Goal: Task Accomplishment & Management: Use online tool/utility

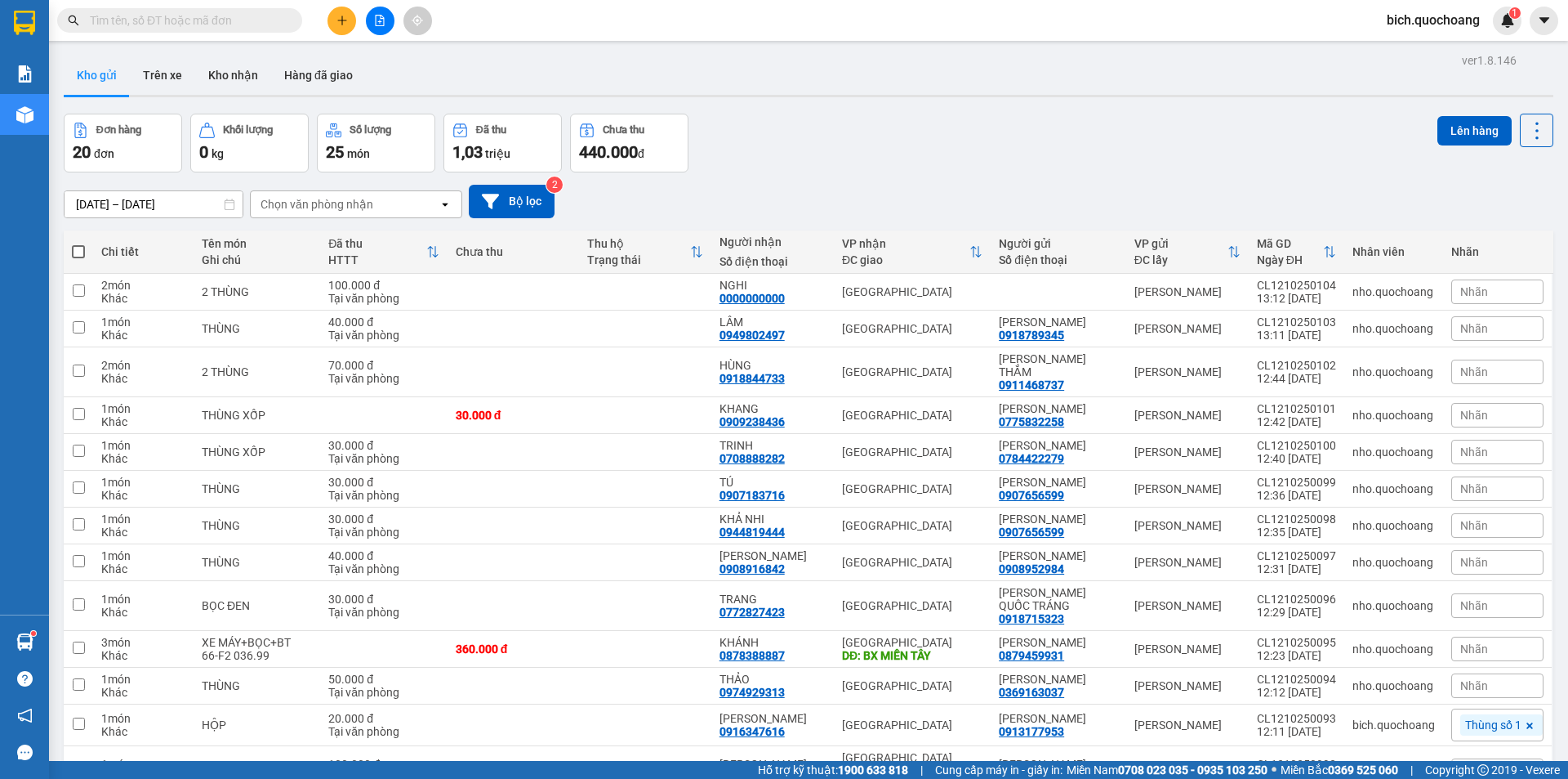
scroll to position [75, 0]
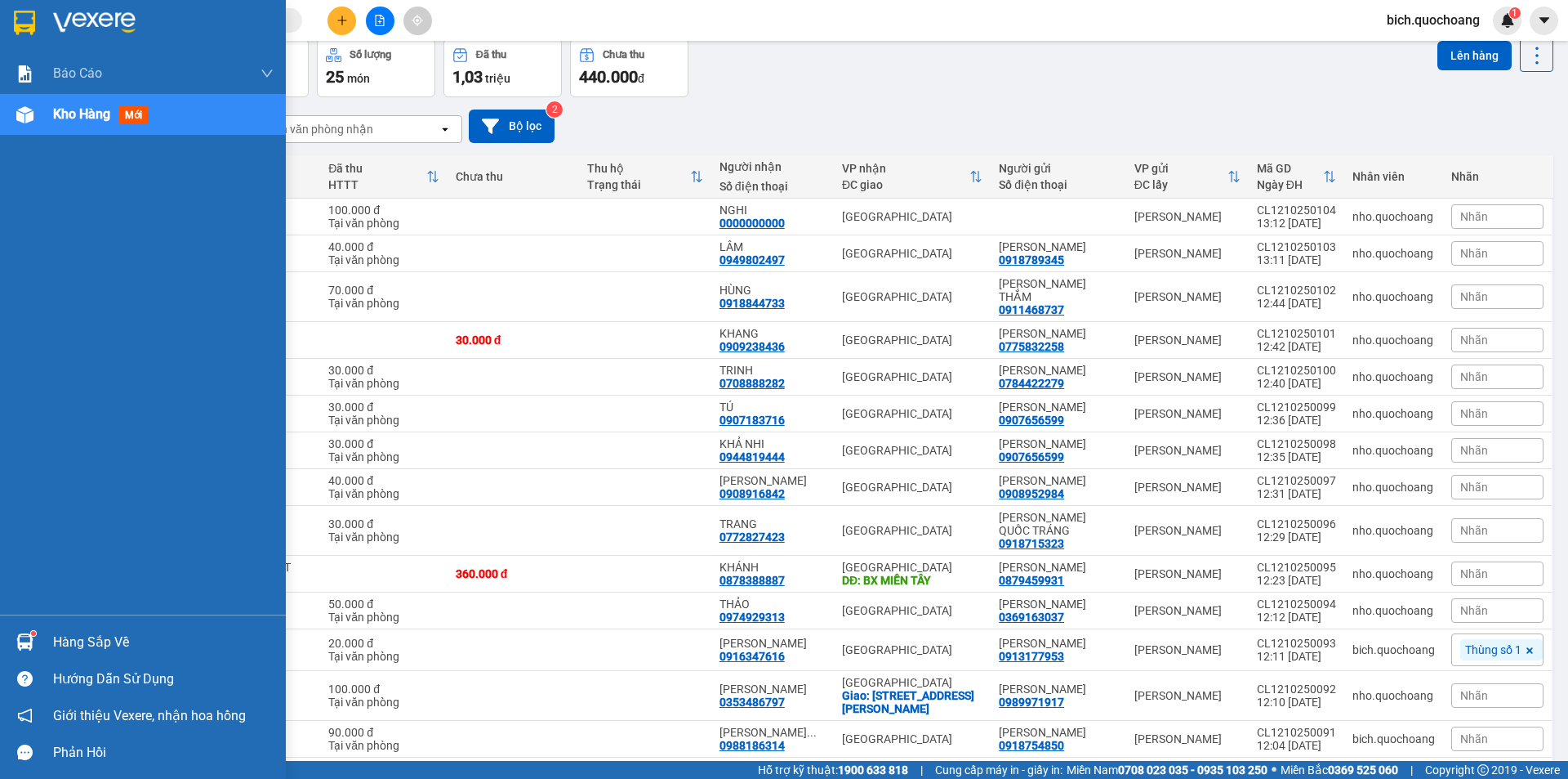
click at [75, 643] on div "Hàng sắp về" at bounding box center [164, 643] width 221 height 25
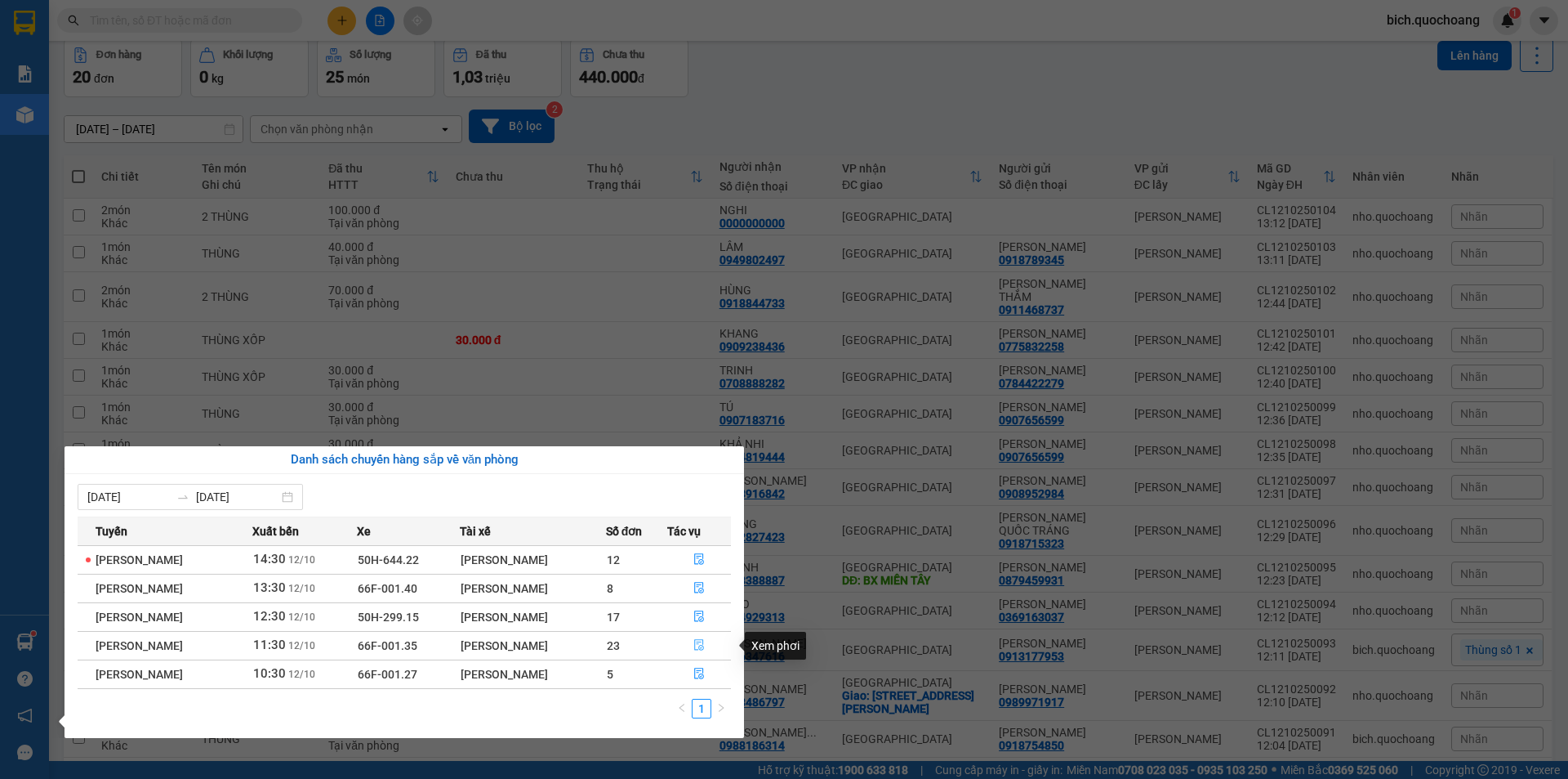
click at [704, 648] on icon "file-done" at bounding box center [699, 645] width 10 height 11
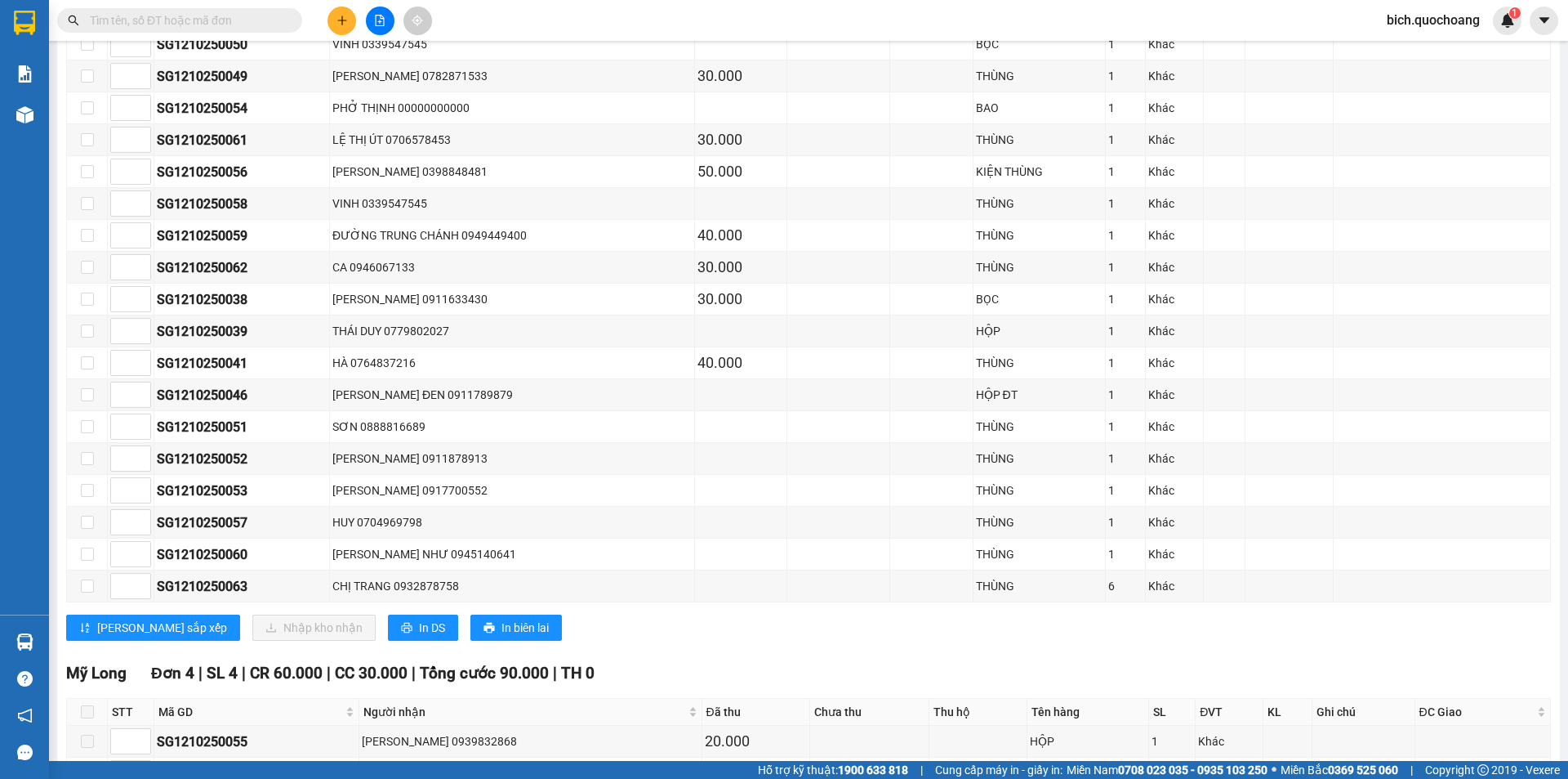
scroll to position [409, 0]
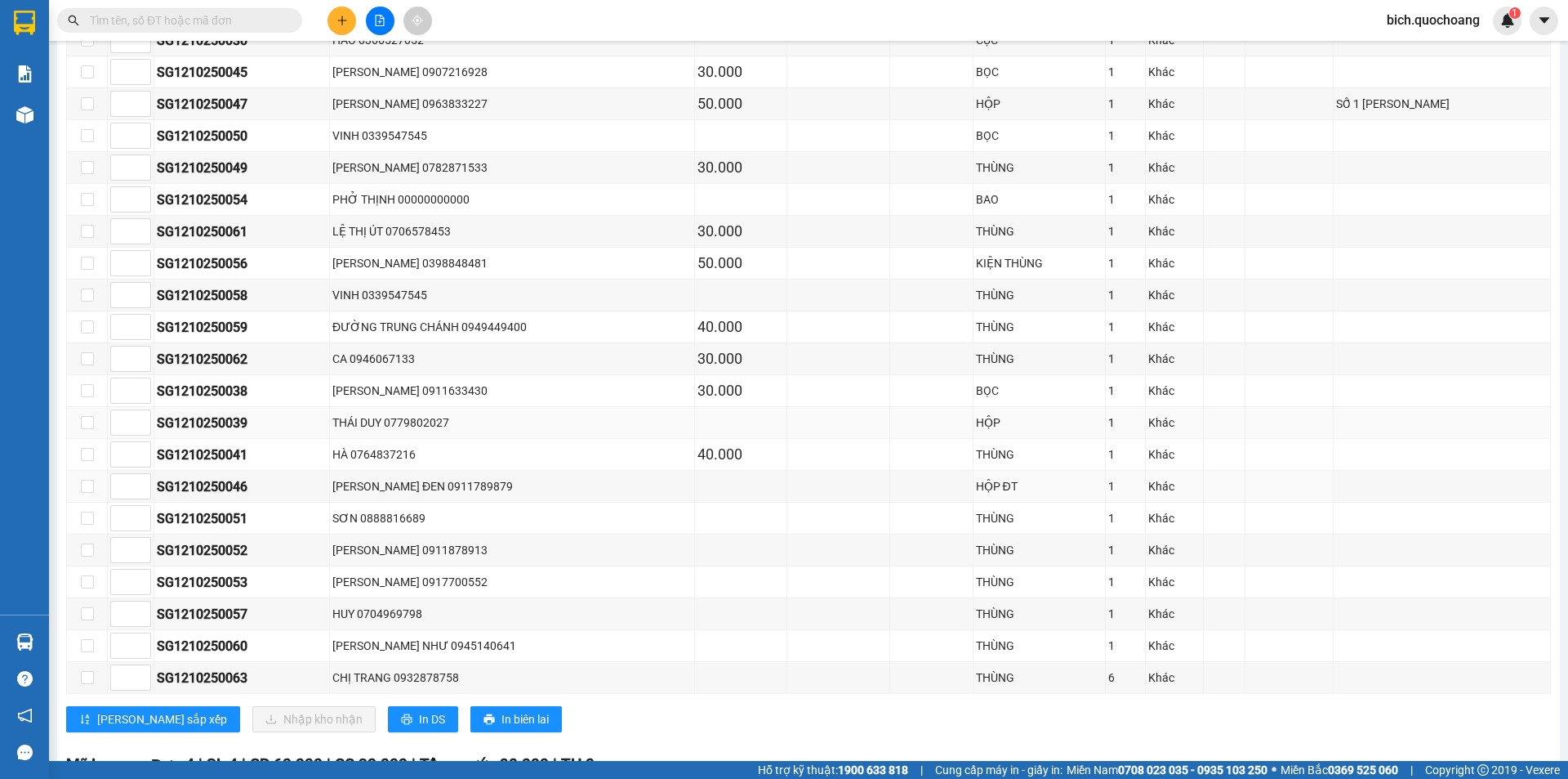
drag, startPoint x: 389, startPoint y: 479, endPoint x: 354, endPoint y: 432, distance: 58.6
click at [387, 477] on div "TRẦN VĂN ĐEN 0911789879" at bounding box center [512, 486] width 360 height 18
drag, startPoint x: 354, startPoint y: 432, endPoint x: 337, endPoint y: 353, distance: 80.8
click at [347, 401] on tbody "SG1210250026 HẠNH KIM 0795508687 CỤC ĐEN 6 Khác SG1210250044 NUÔI 0826290825 30…" at bounding box center [809, 327] width 1484 height 733
drag, startPoint x: 337, startPoint y: 353, endPoint x: 337, endPoint y: 343, distance: 10.0
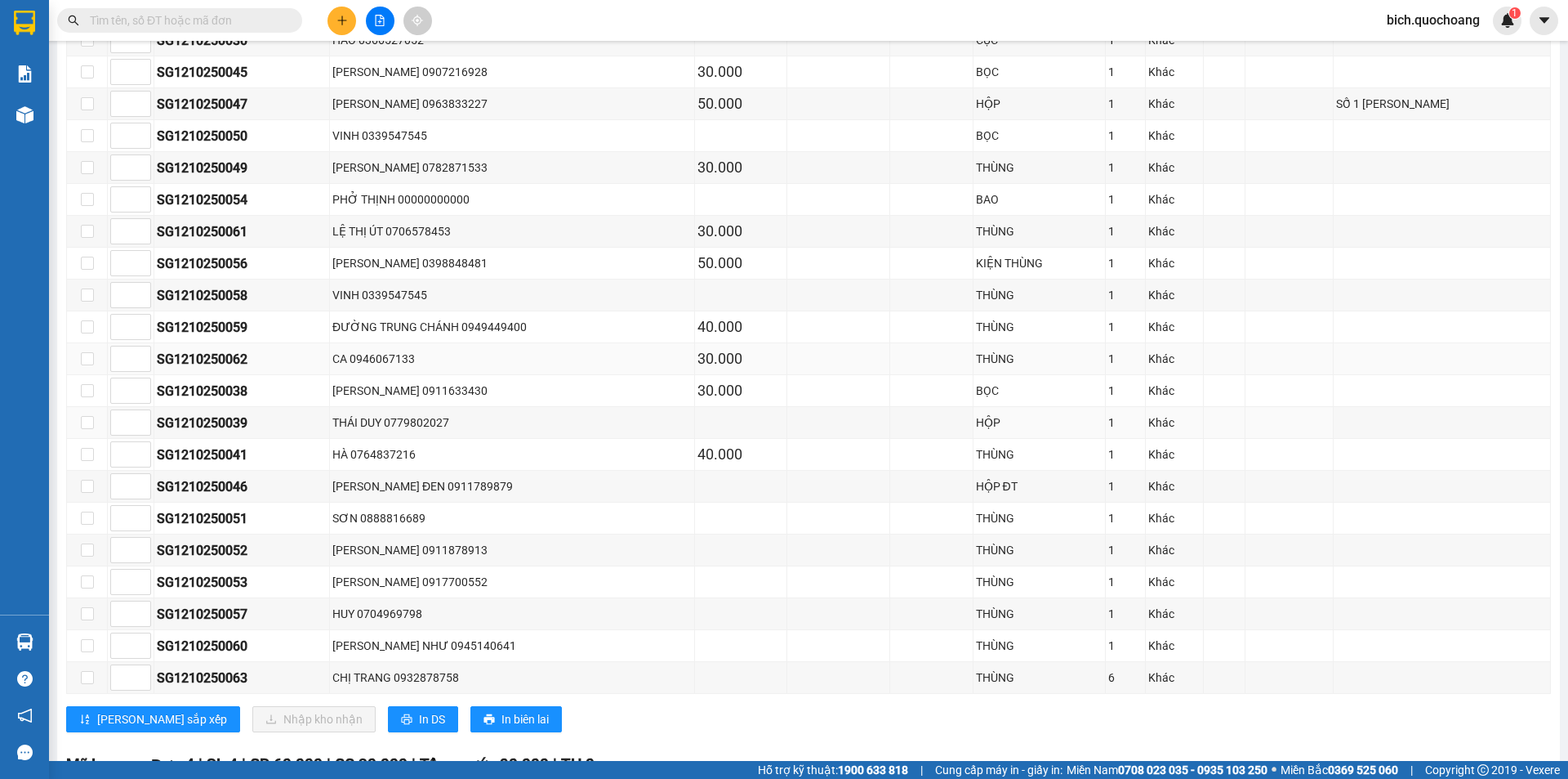
click at [337, 347] on td "CA 0946067133" at bounding box center [512, 359] width 365 height 32
drag, startPoint x: 354, startPoint y: 267, endPoint x: 371, endPoint y: 224, distance: 46.2
click at [361, 248] on td "TRẦN VĂN MẪN 0398848481" at bounding box center [512, 263] width 365 height 32
drag, startPoint x: 371, startPoint y: 224, endPoint x: 367, endPoint y: 205, distance: 19.4
click at [374, 214] on tbody "SG1210250026 HẠNH KIM 0795508687 CỤC ĐEN 6 Khác SG1210250044 NUÔI 0826290825 30…" at bounding box center [809, 327] width 1484 height 733
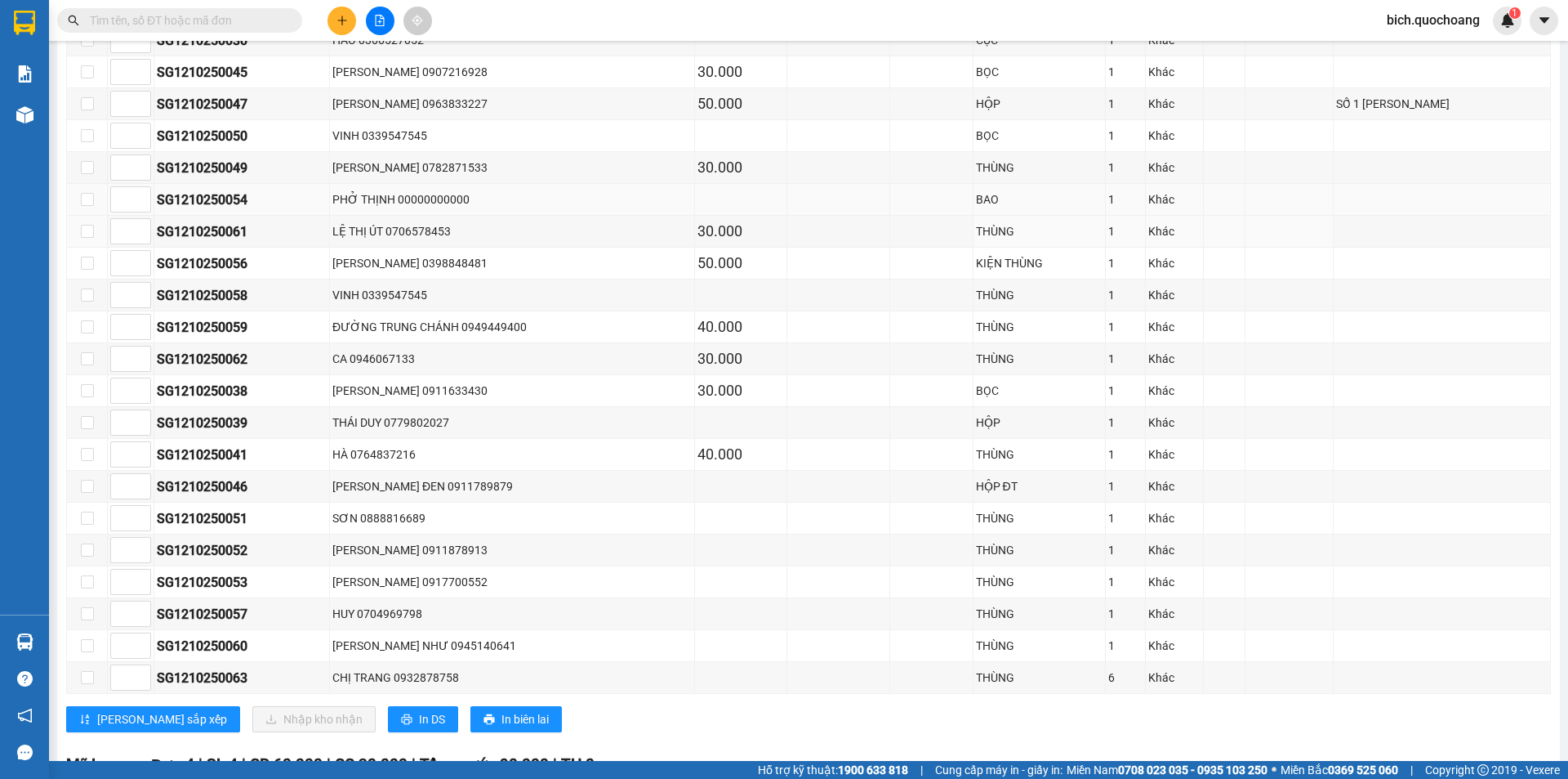
click at [367, 204] on div "PHỞ THỊNH 00000000000" at bounding box center [512, 199] width 360 height 18
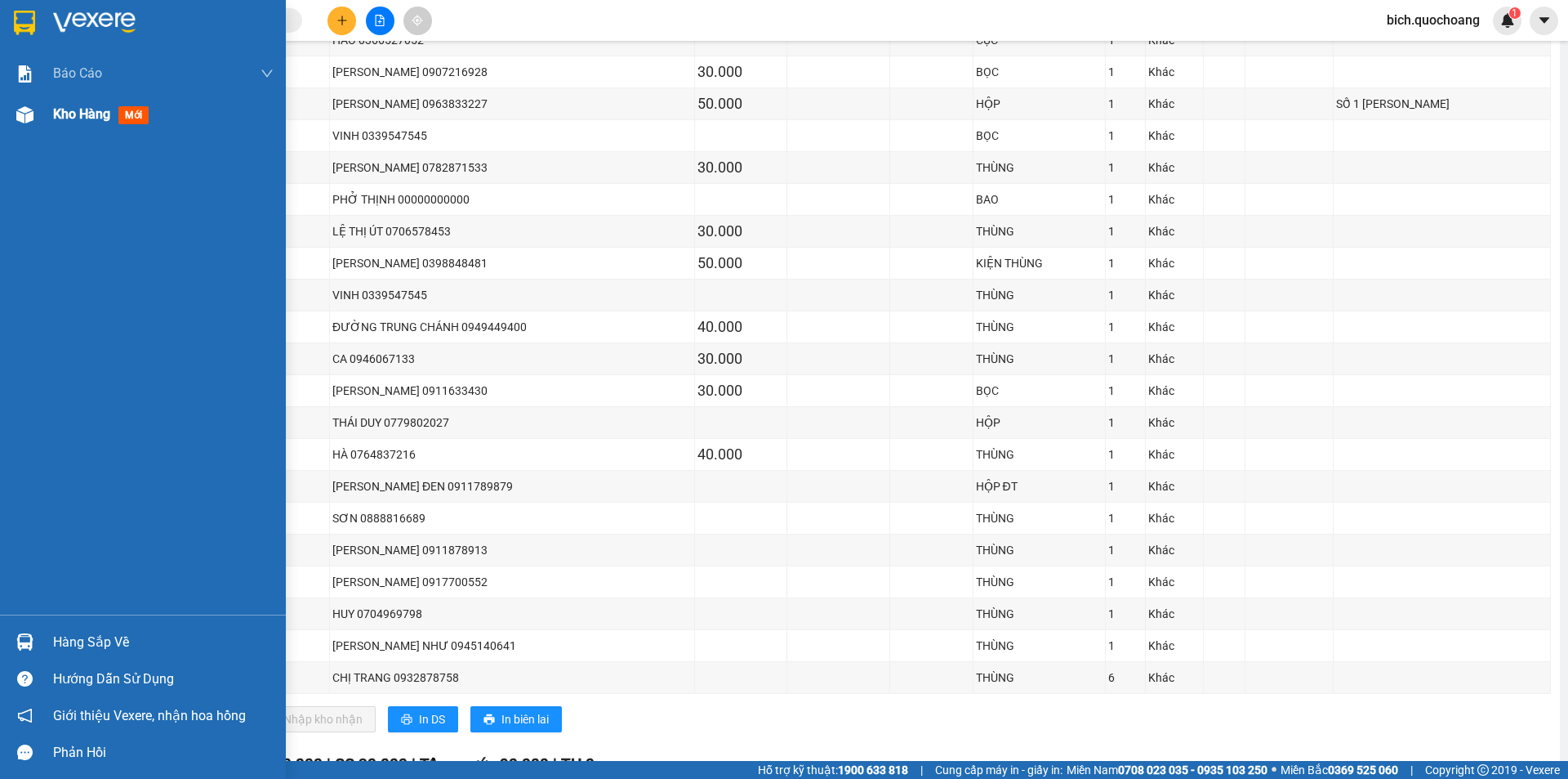
click at [58, 113] on span "Kho hàng" at bounding box center [81, 114] width 57 height 16
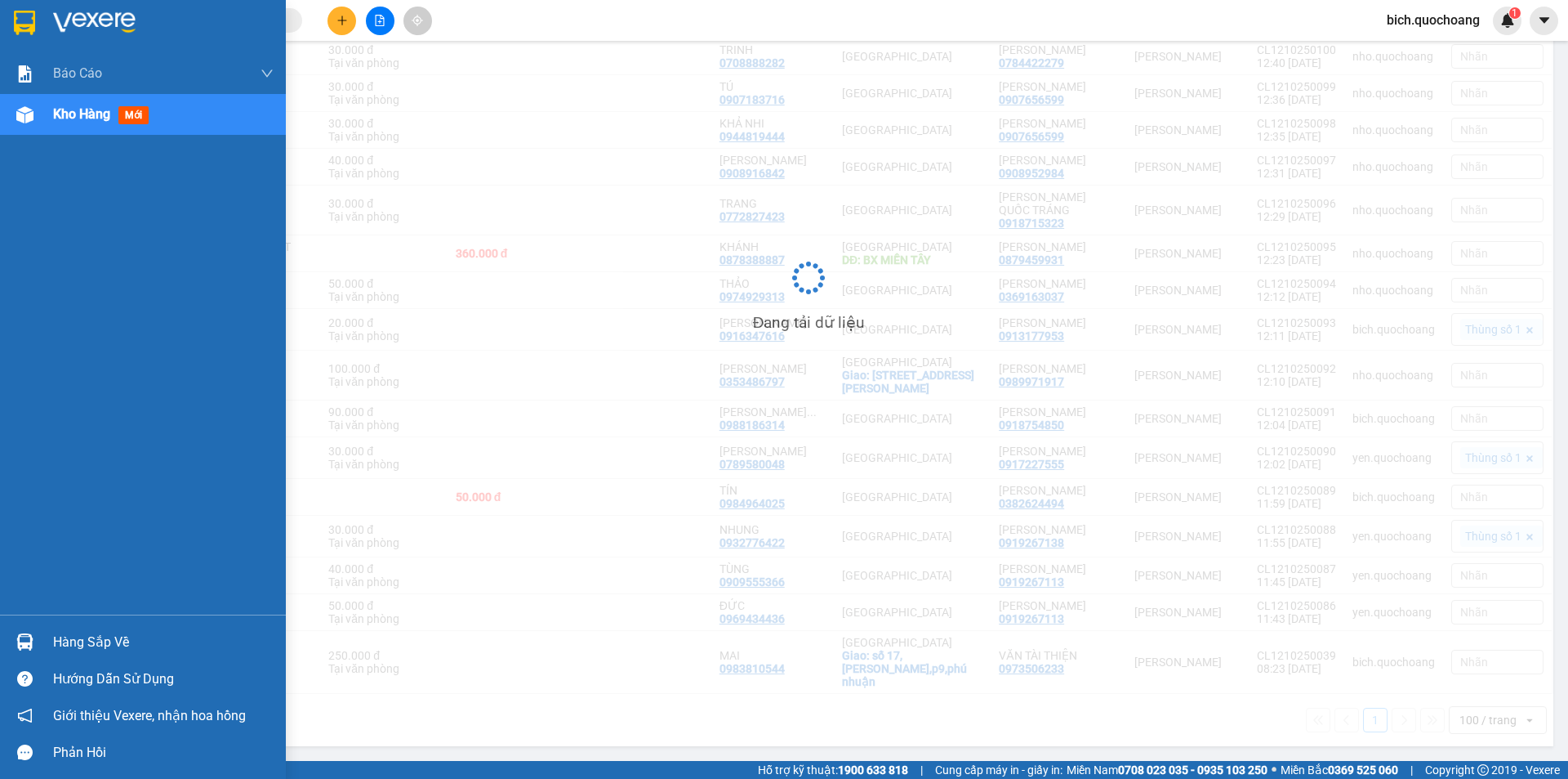
scroll to position [75, 0]
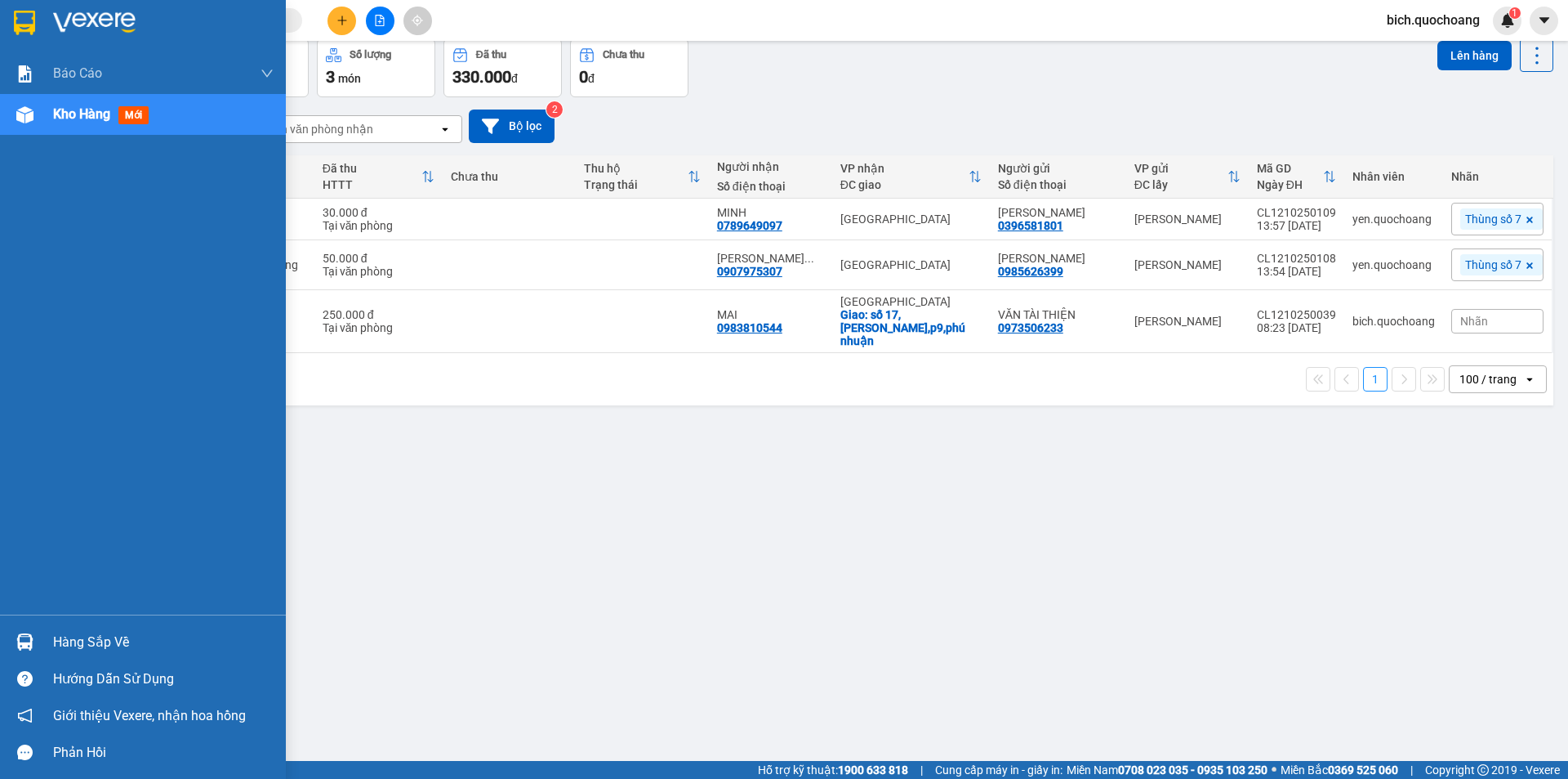
click at [96, 652] on div "ver 1.8.146 Kho gửi Trên xe Kho nhận Hàng đã giao Đơn hàng 3 đơn Khối lượng 0 k…" at bounding box center [809, 363] width 1503 height 779
click at [49, 659] on div "Hàng sắp về" at bounding box center [142, 642] width 285 height 37
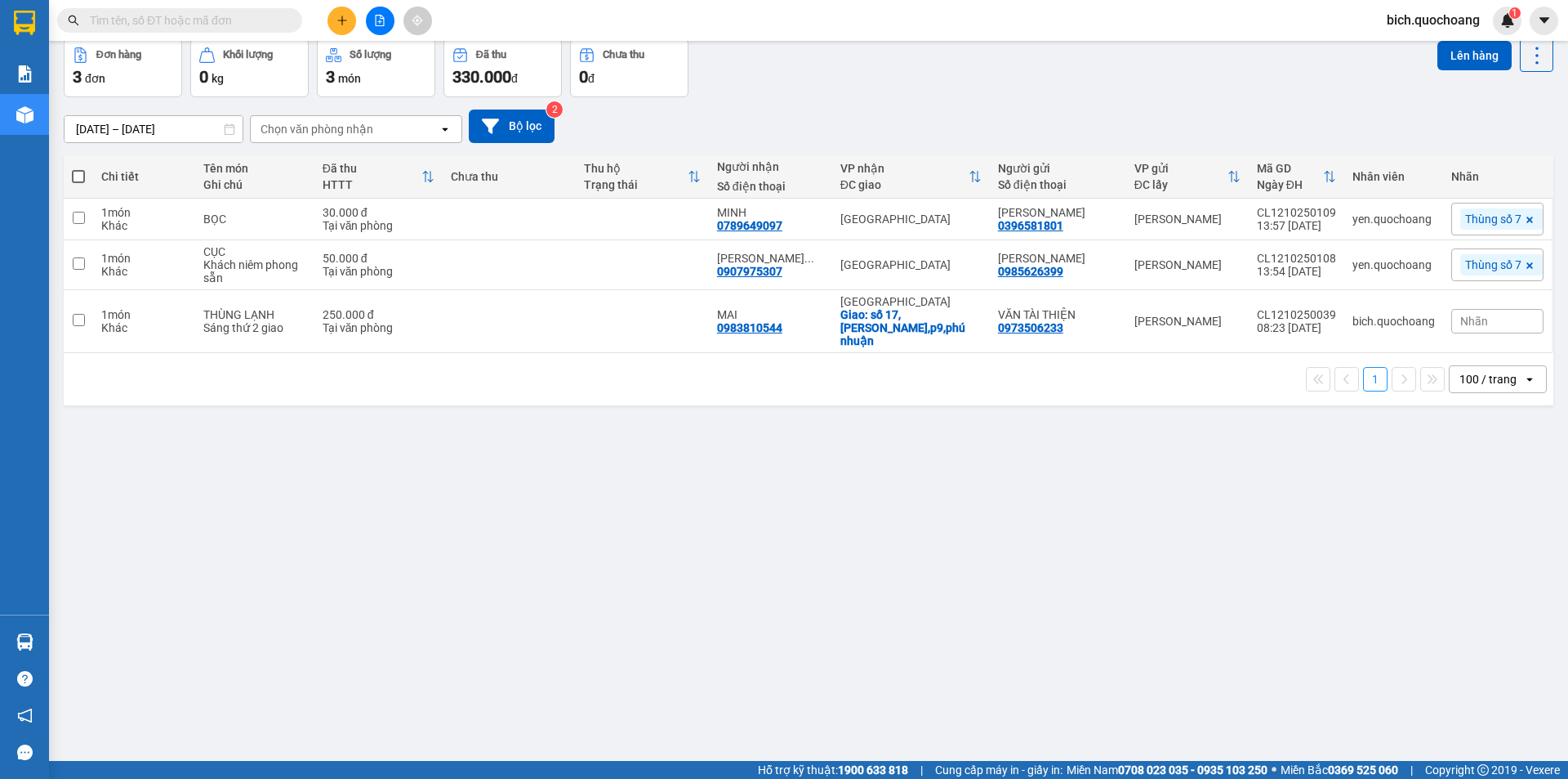
click at [393, 413] on section "Kết quả tìm kiếm ( 24 ) Bộ lọc Mã ĐH Trạng thái Món hàng Thu hộ Tổng cước Chưa …" at bounding box center [784, 389] width 1568 height 779
click at [243, 321] on div "Sáng thứ 2 giao" at bounding box center [255, 327] width 103 height 13
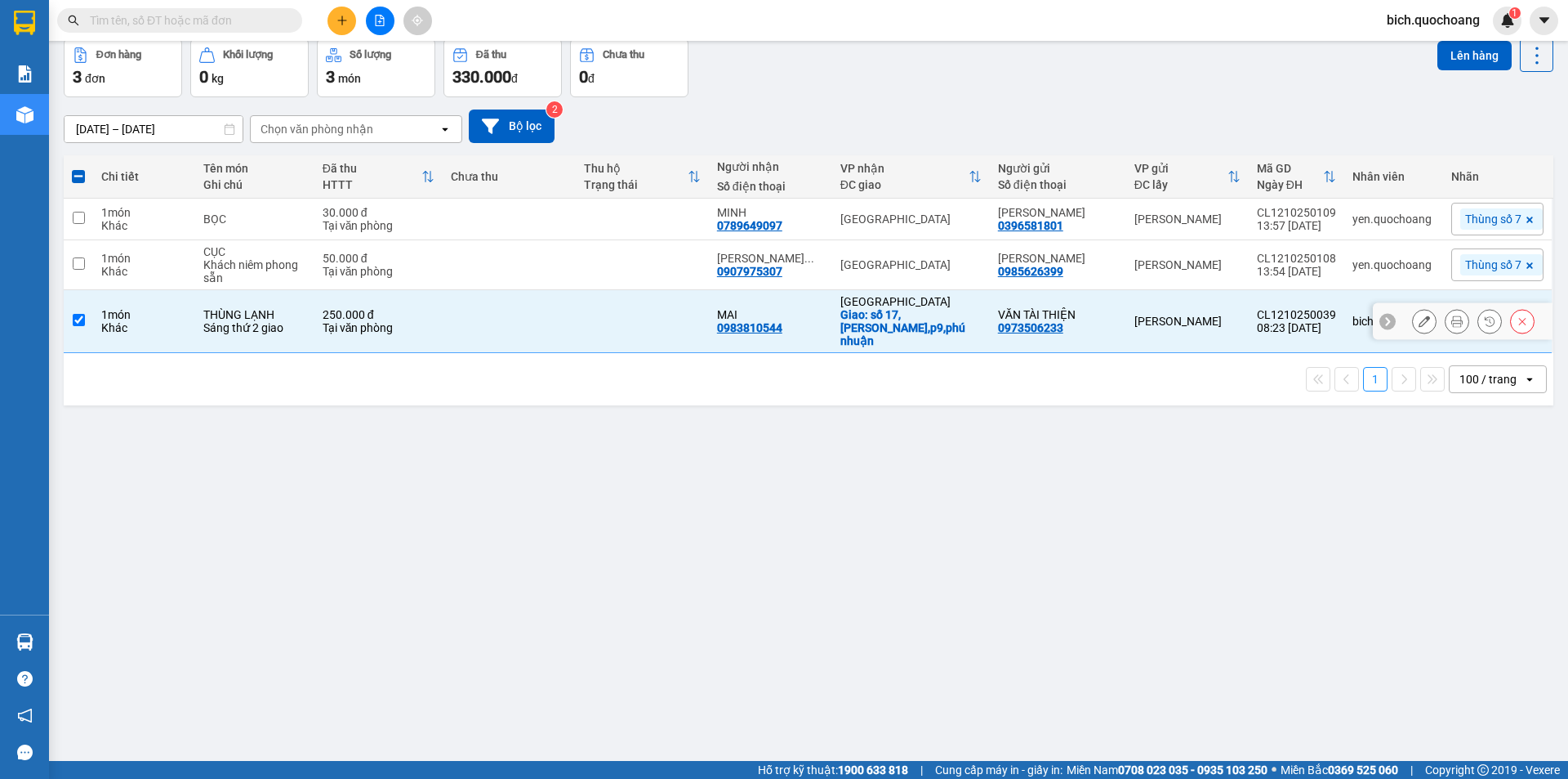
click at [89, 303] on td at bounding box center [78, 321] width 29 height 63
checkbox input "false"
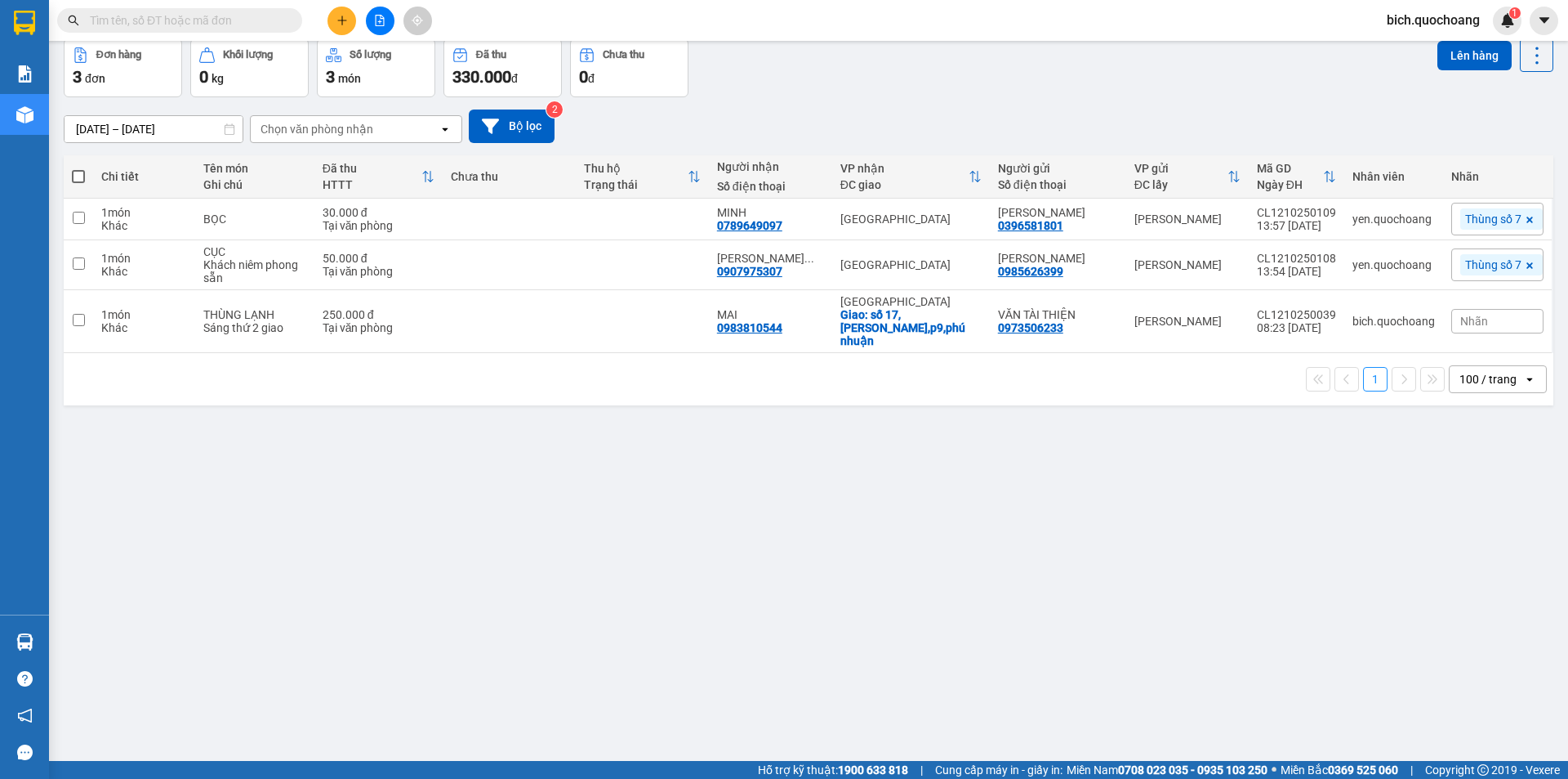
click at [343, 527] on div "ver 1.8.146 Kho gửi Trên xe Kho nhận Hàng đã giao Đơn hàng 3 đơn Khối lượng 0 k…" at bounding box center [809, 363] width 1503 height 779
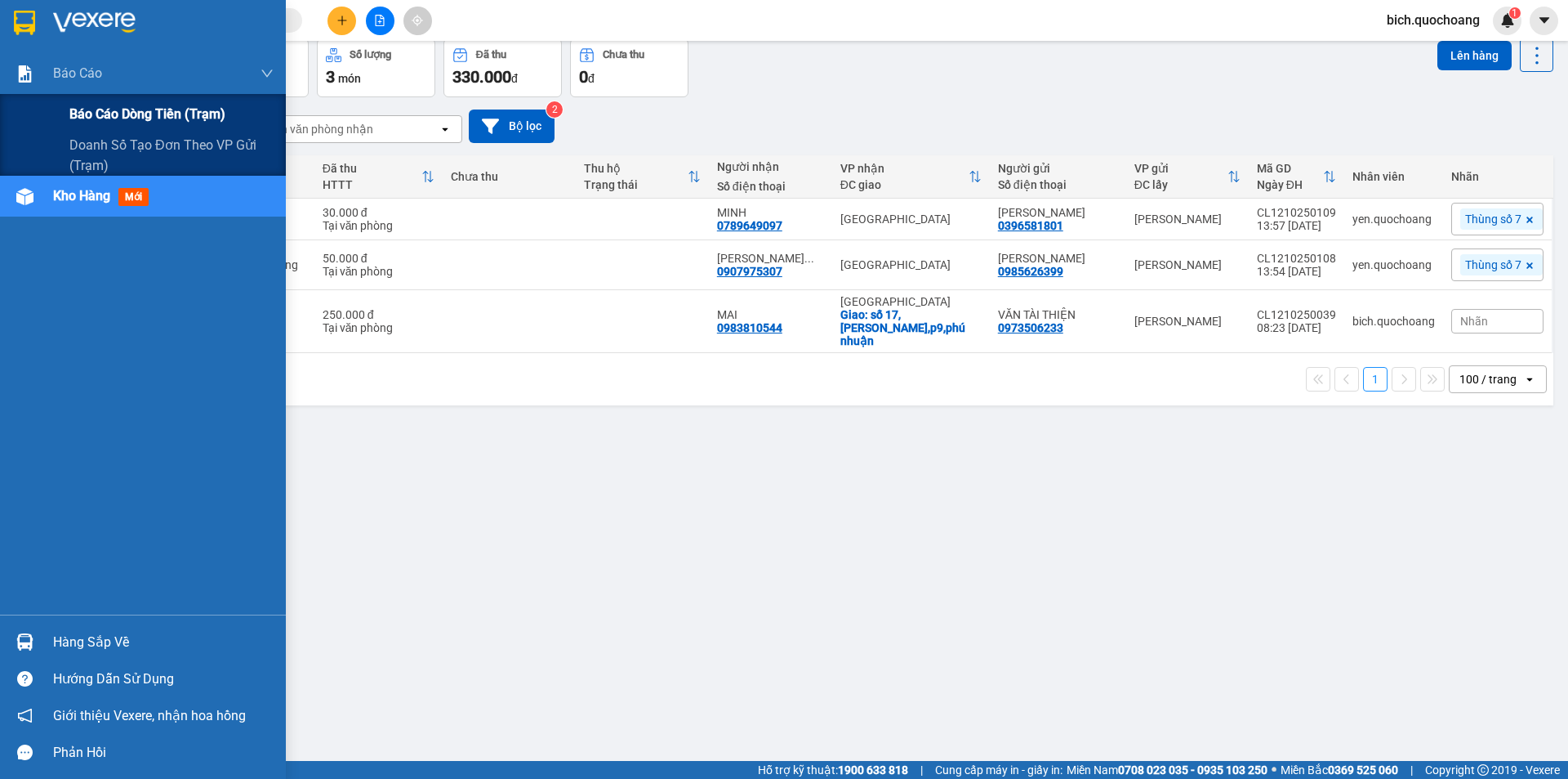
click at [73, 122] on span "Báo cáo dòng tiền (trạm)" at bounding box center [148, 113] width 156 height 20
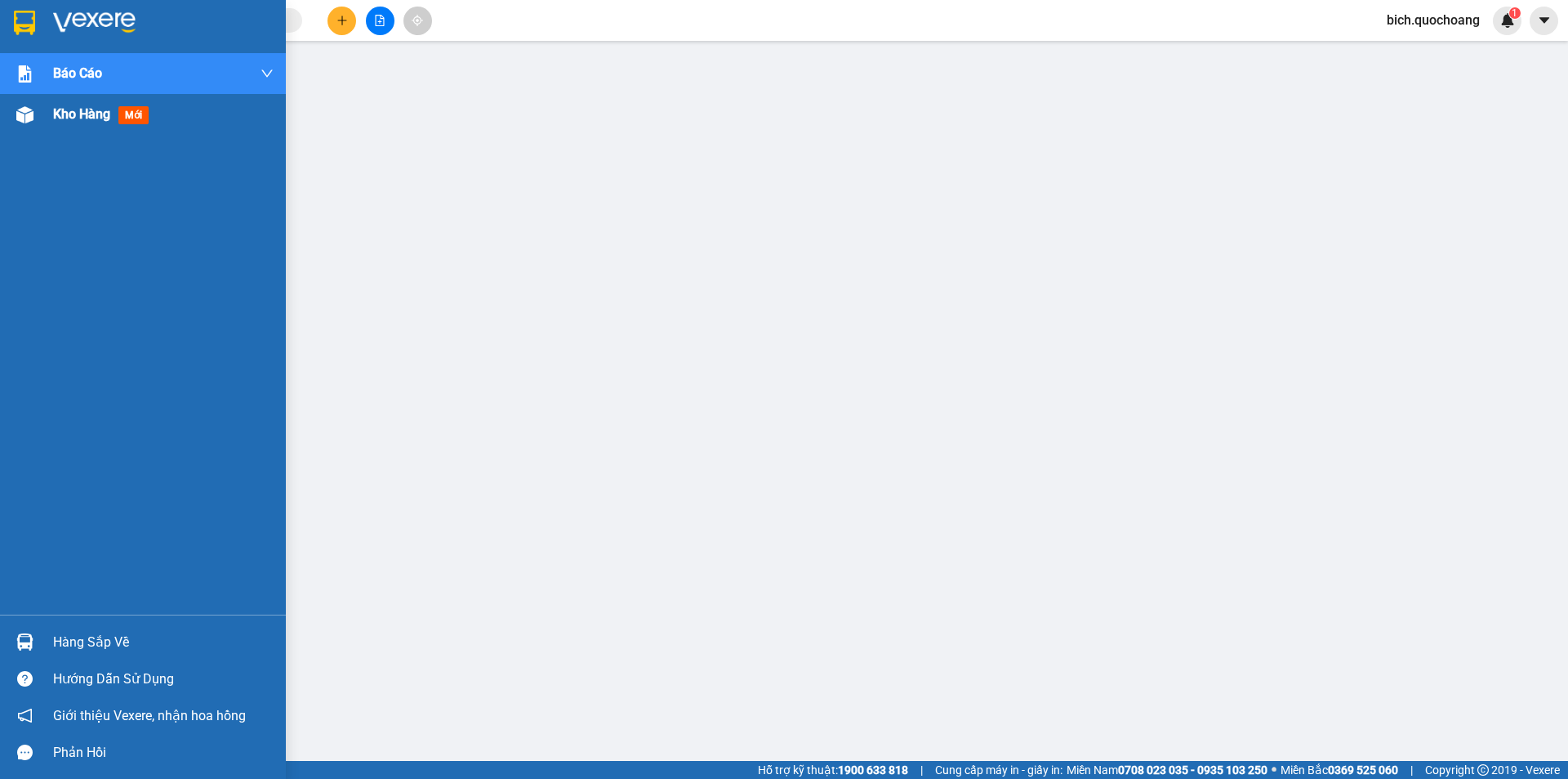
click at [85, 113] on span "Kho hàng" at bounding box center [81, 114] width 57 height 16
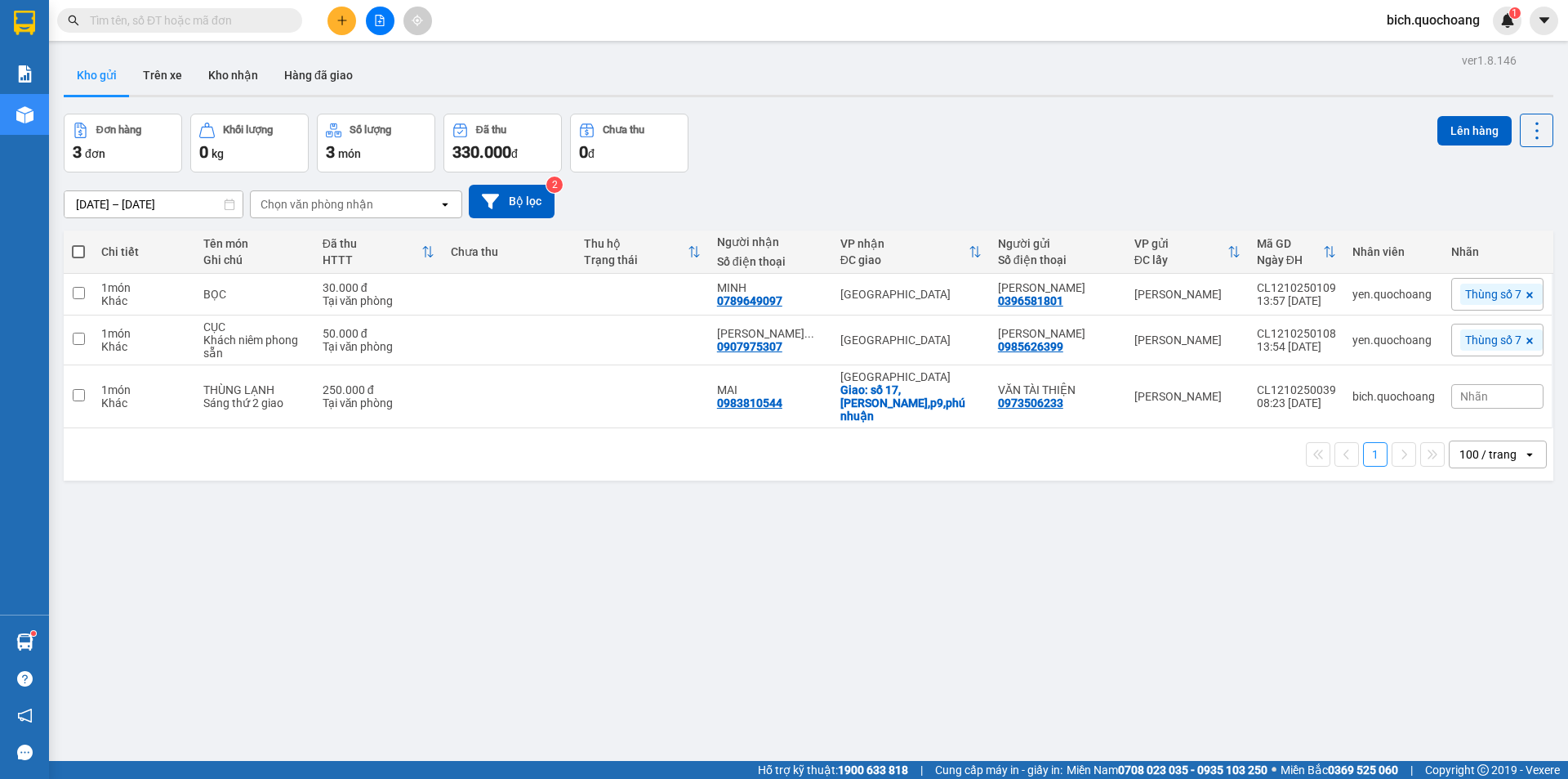
scroll to position [75, 0]
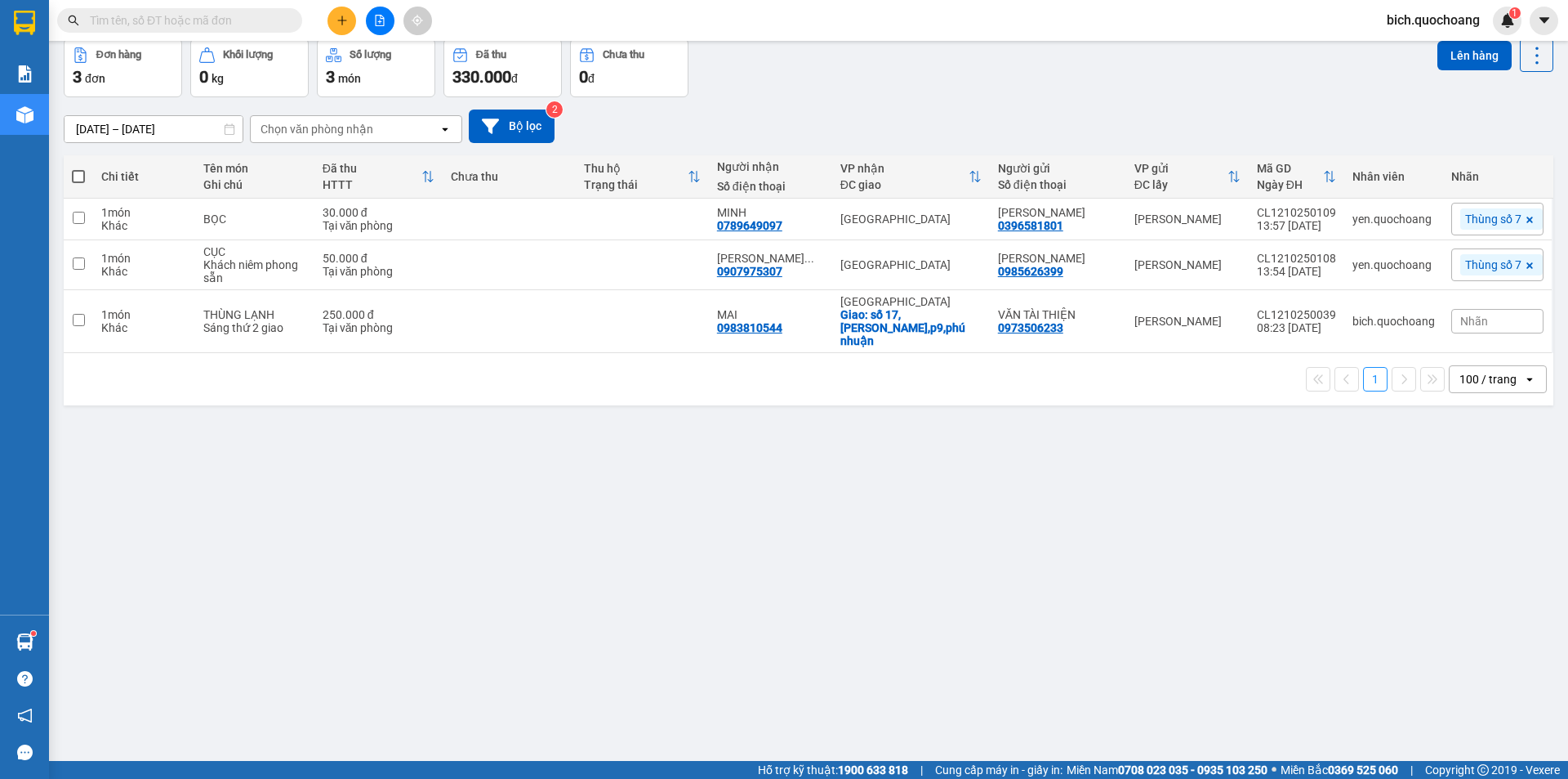
click at [200, 16] on input "text" at bounding box center [186, 20] width 193 height 18
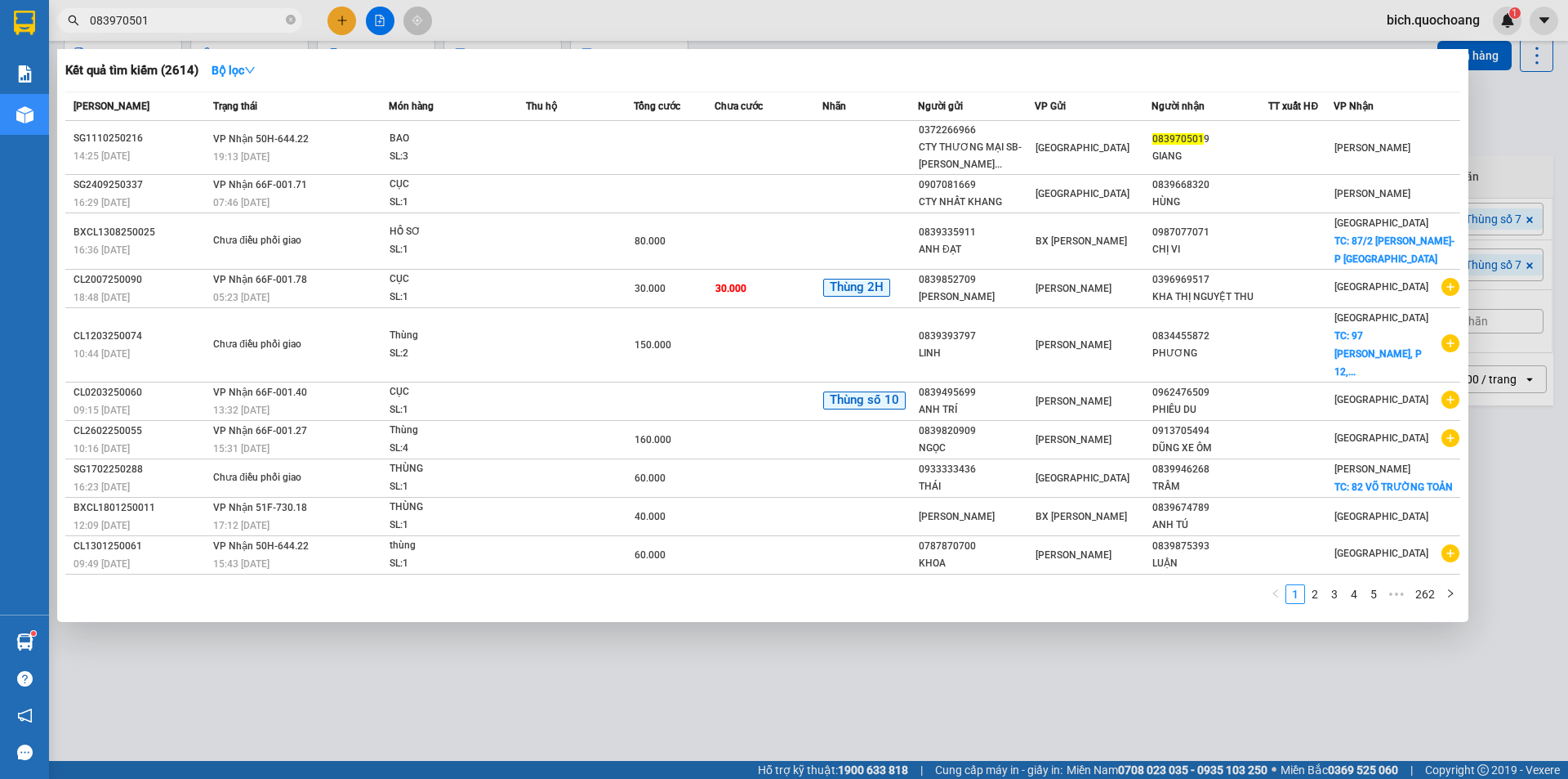
type input "0839705019"
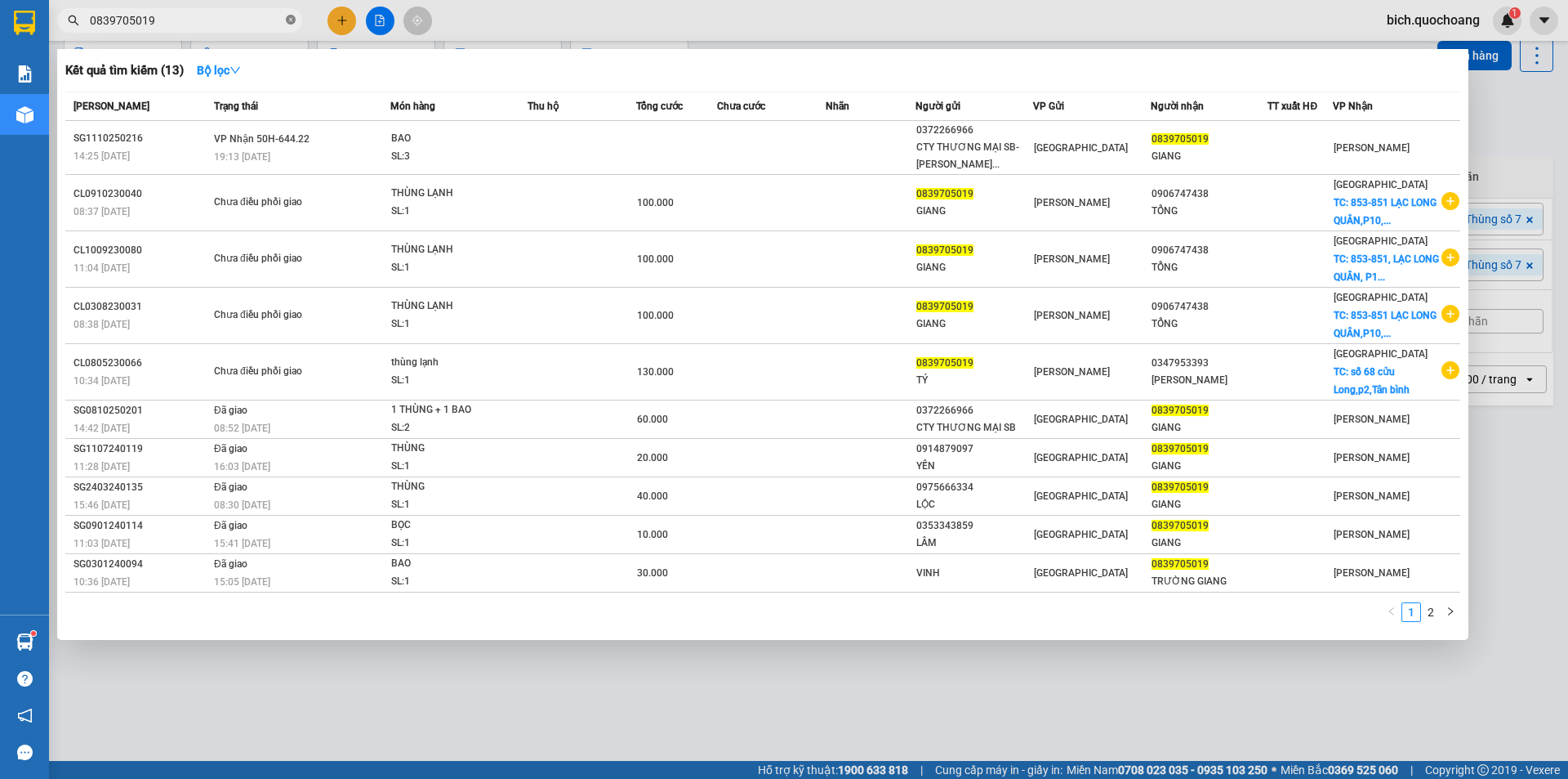
click at [288, 16] on icon "close-circle" at bounding box center [290, 19] width 10 height 10
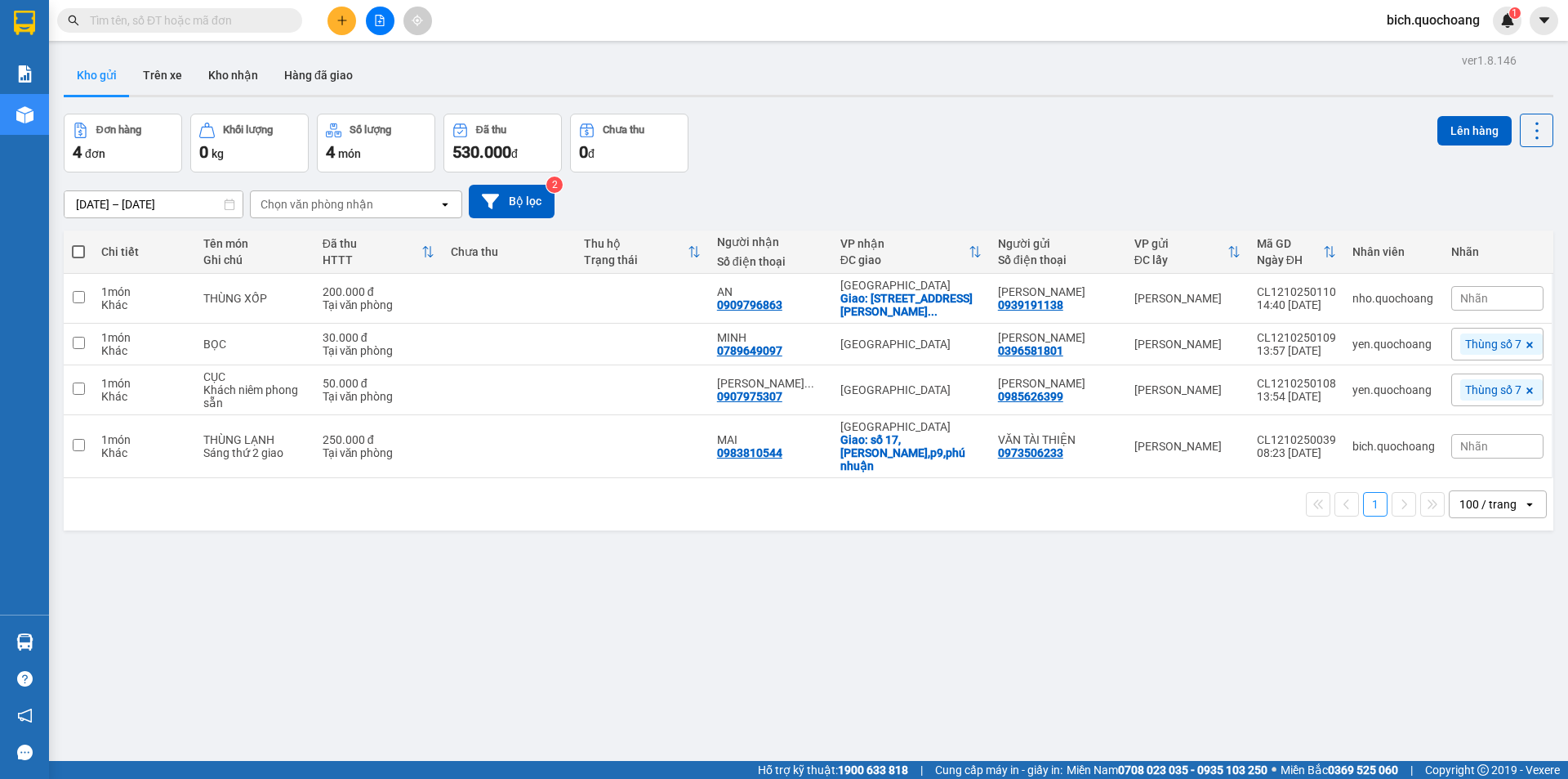
click at [73, 248] on span at bounding box center [78, 251] width 13 height 13
click at [79, 243] on input "checkbox" at bounding box center [79, 243] width 0 height 0
checkbox input "true"
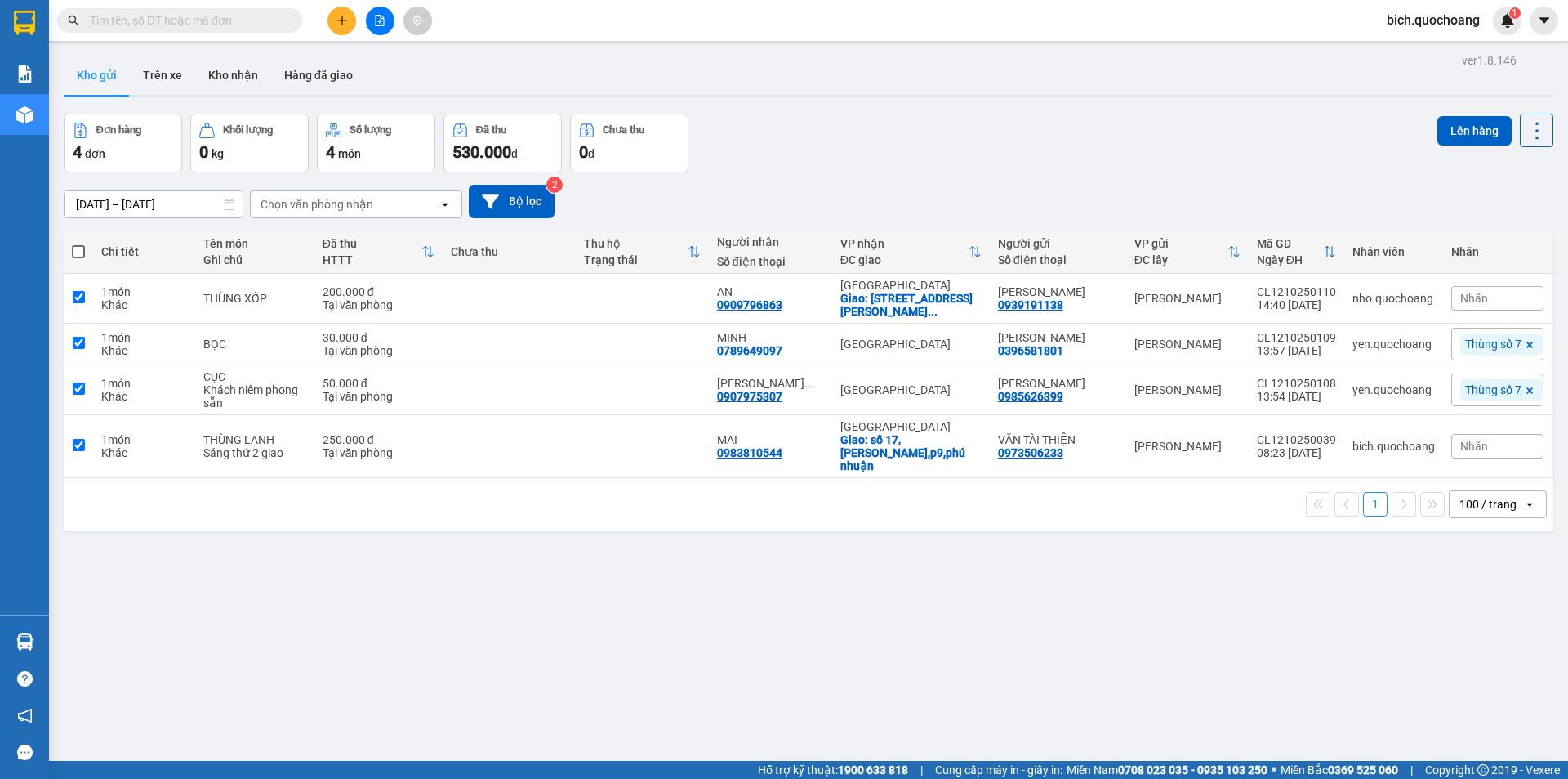
checkbox input "true"
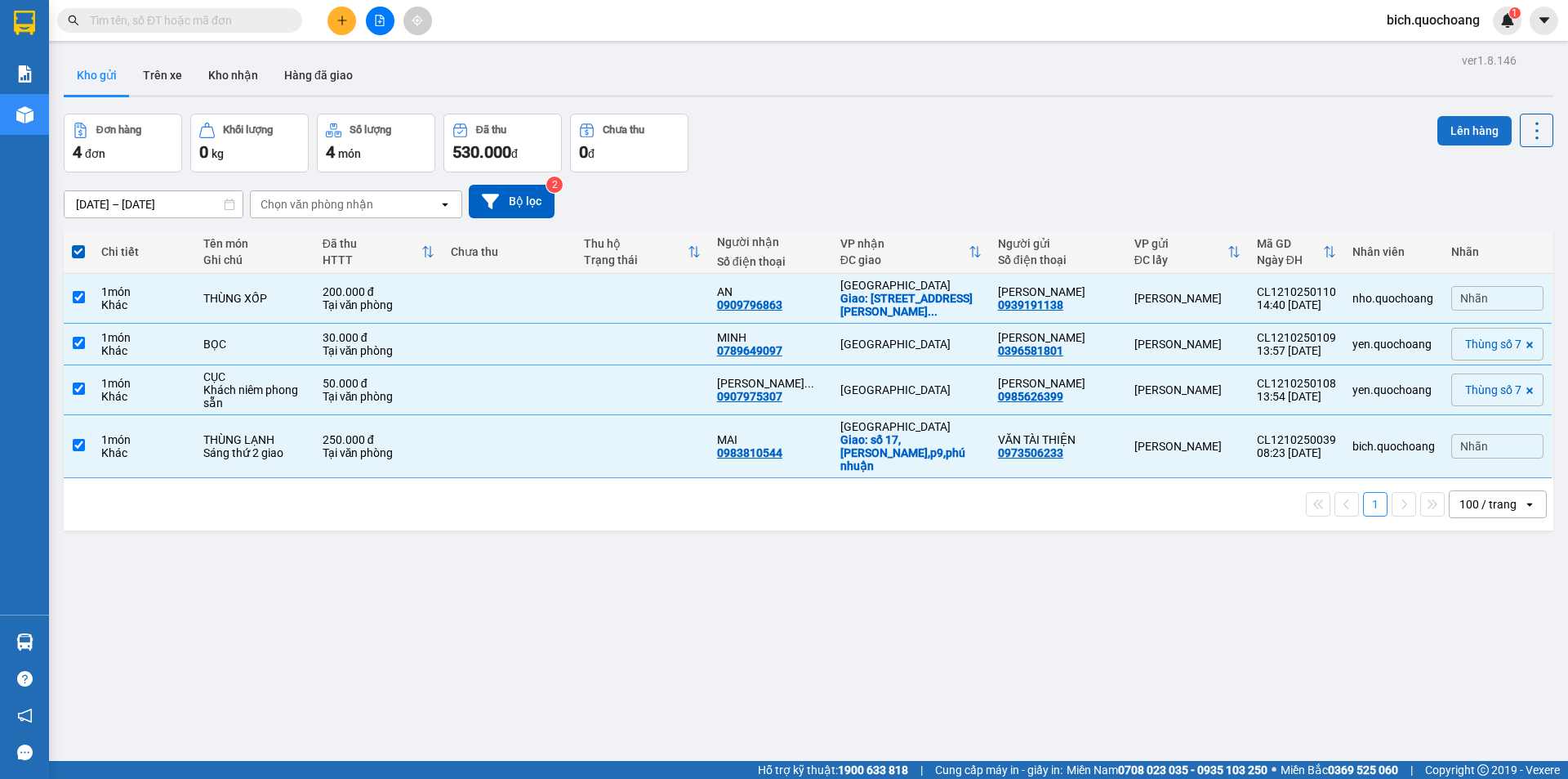
click at [1471, 126] on button "Lên hàng" at bounding box center [1475, 130] width 74 height 29
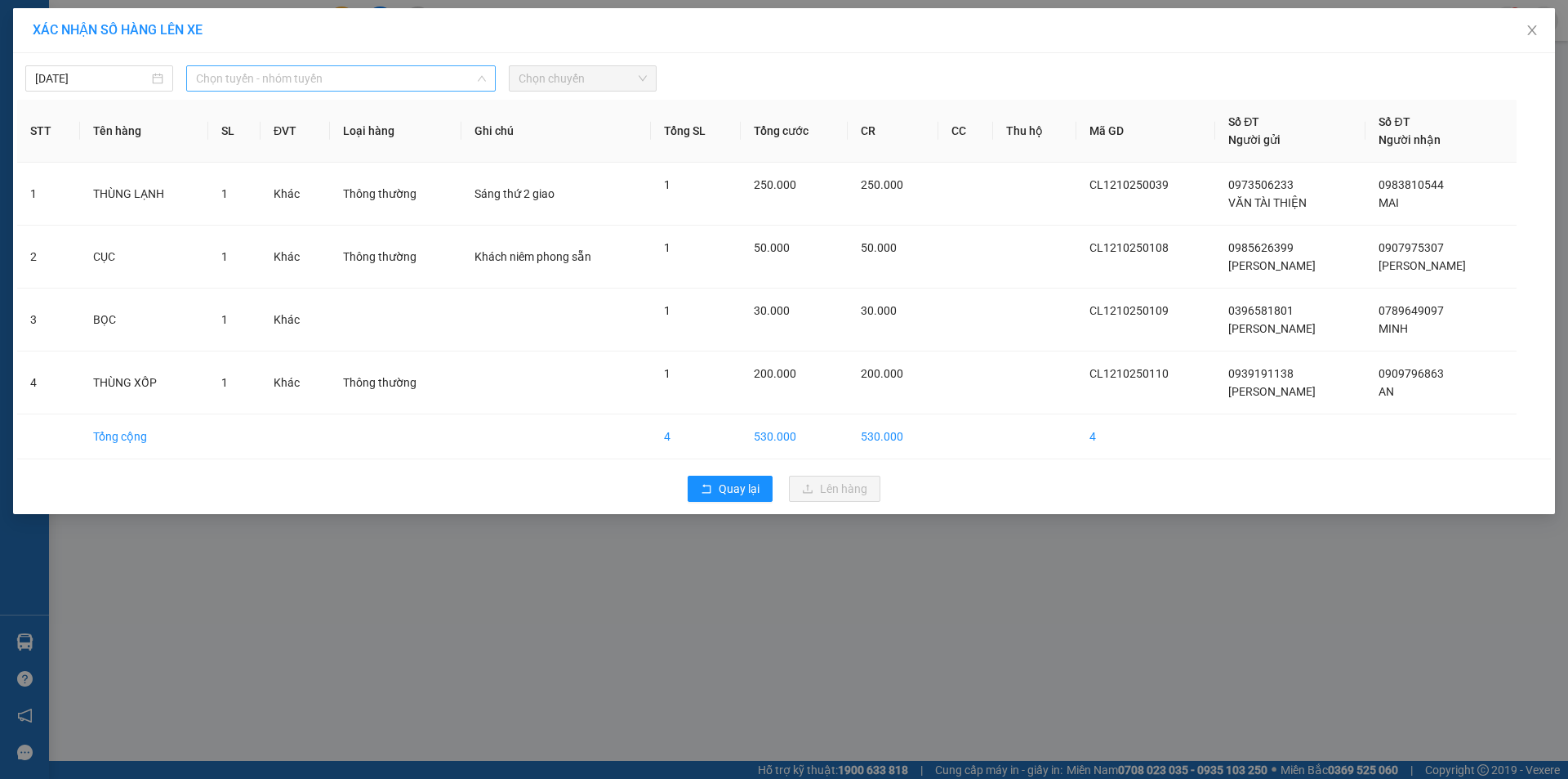
click at [363, 74] on span "Chọn tuyến - nhóm tuyến" at bounding box center [341, 79] width 290 height 25
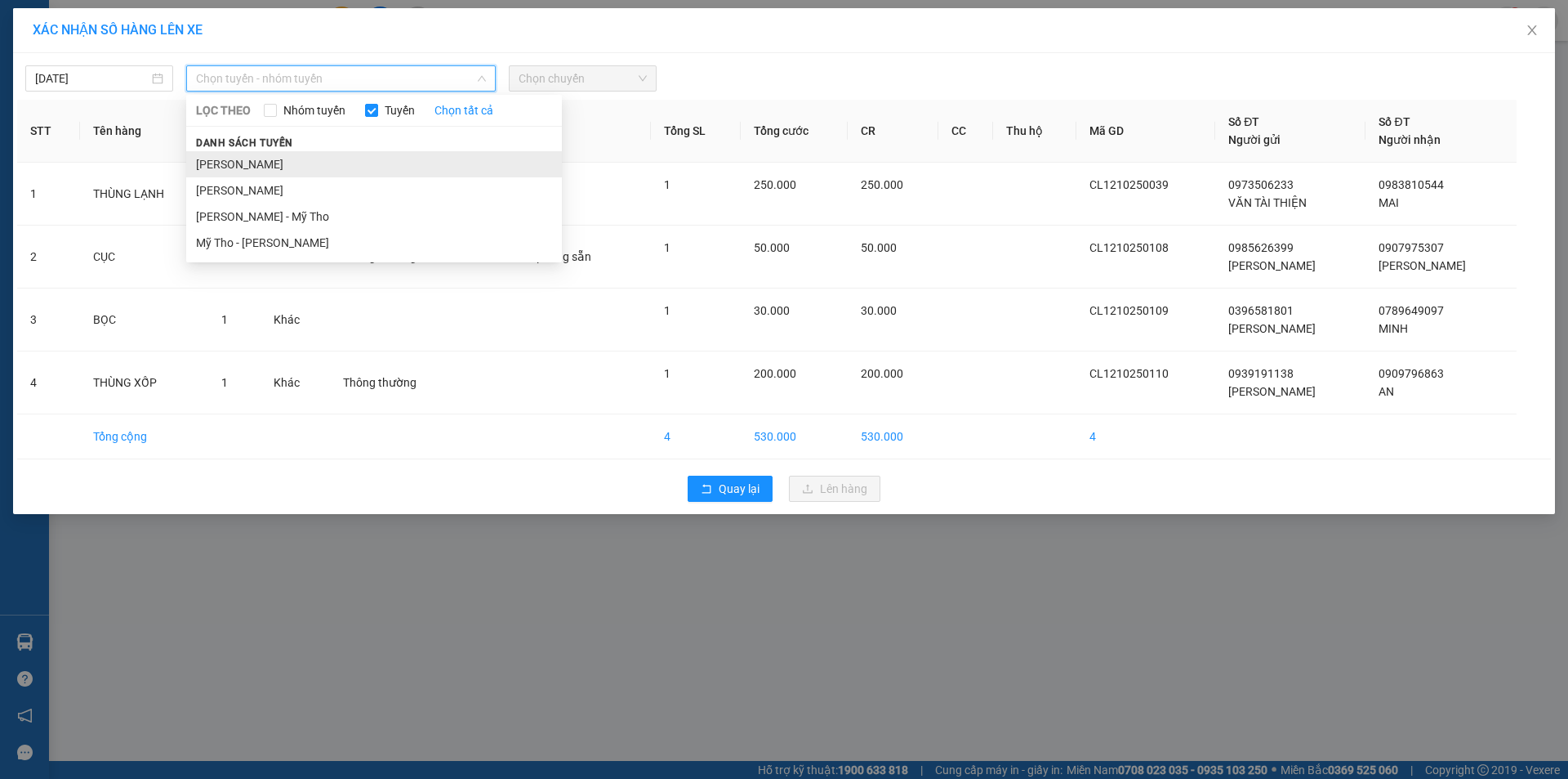
click at [289, 163] on li "Cao Lãnh - Hồ Chí Minh" at bounding box center [374, 164] width 376 height 27
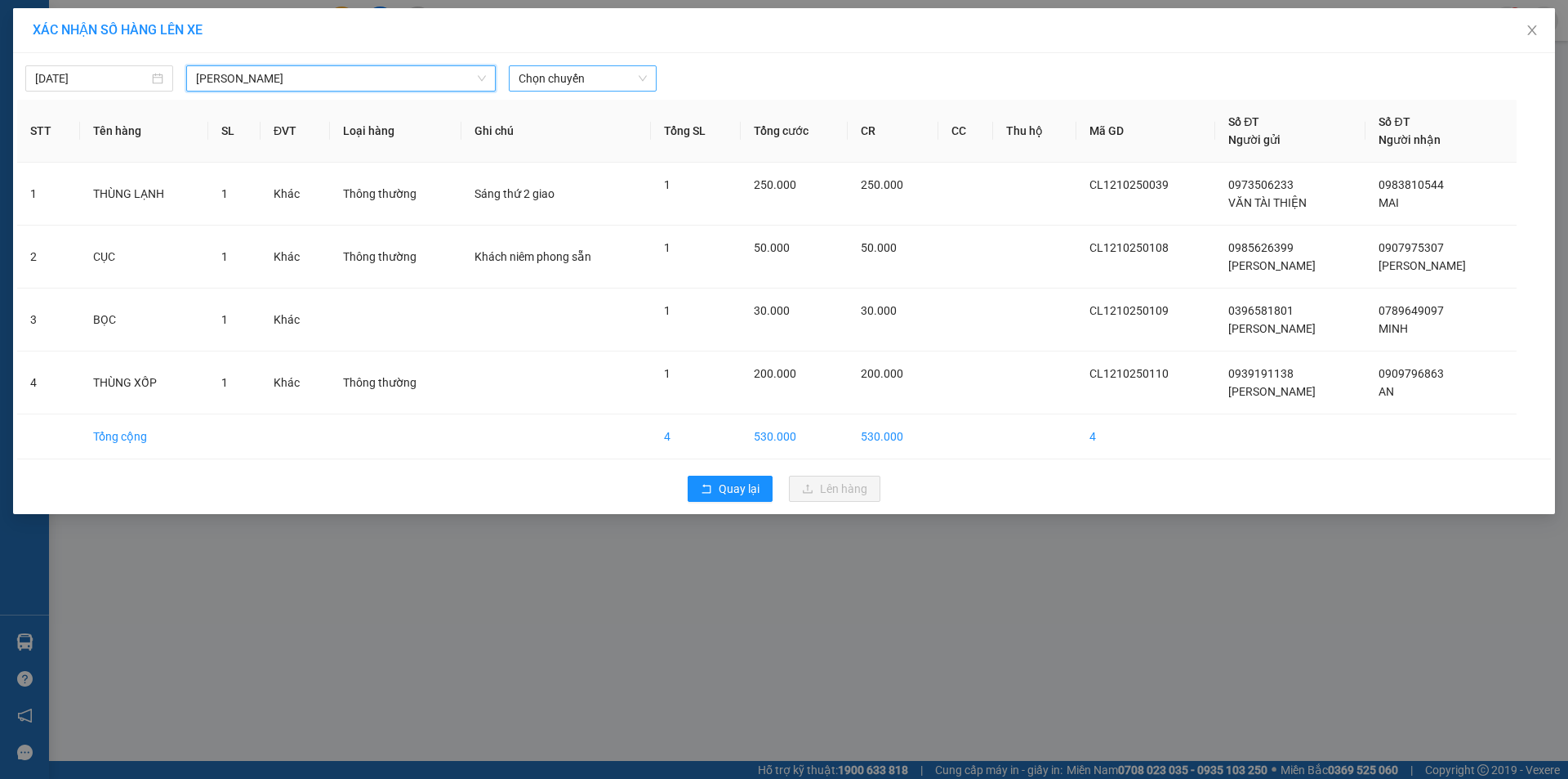
click at [627, 80] on span "Chọn chuyến" at bounding box center [582, 79] width 128 height 25
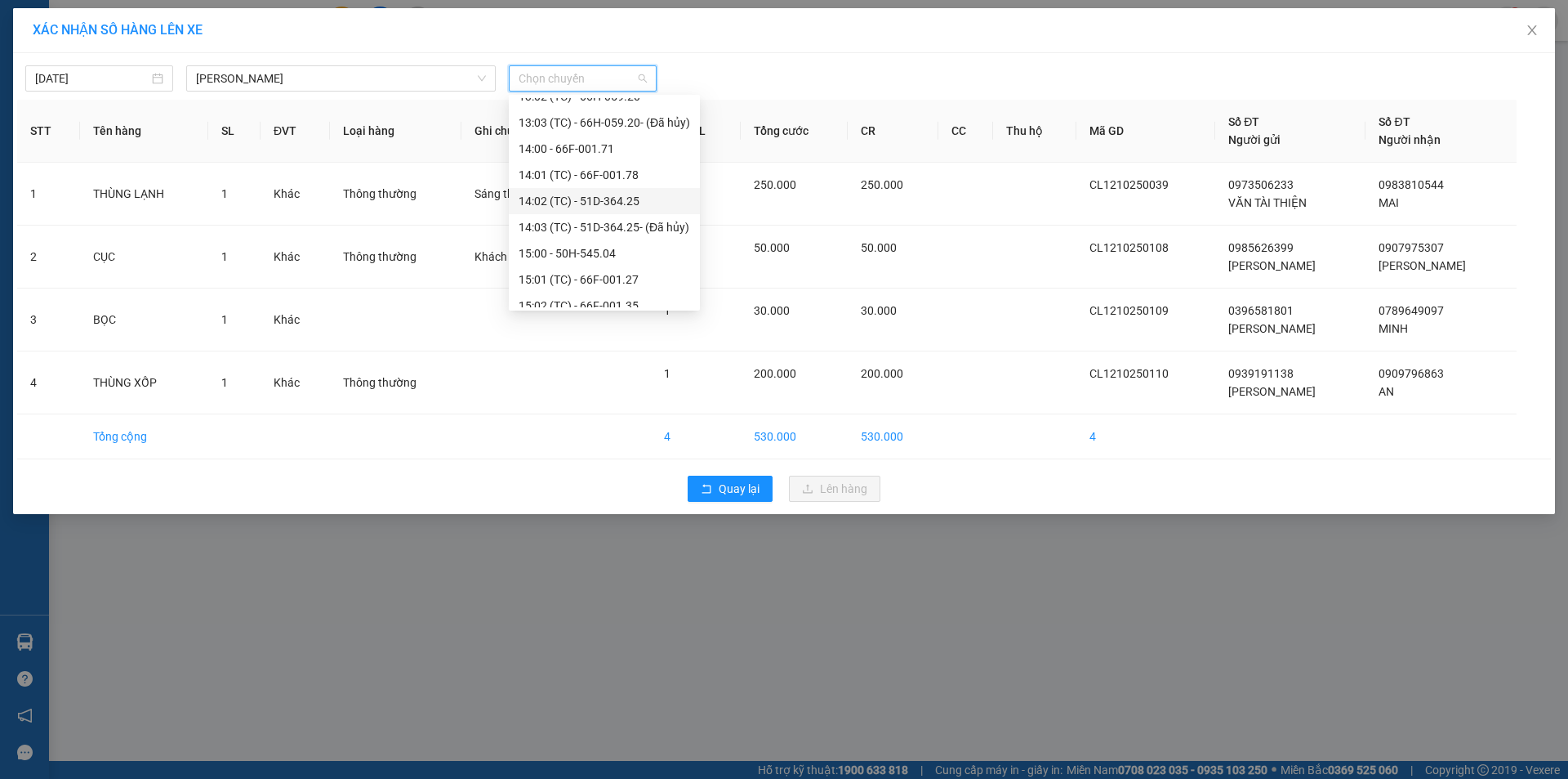
scroll to position [653, 0]
click at [576, 215] on div "15:00 - 50H-545.04" at bounding box center [605, 216] width 171 height 18
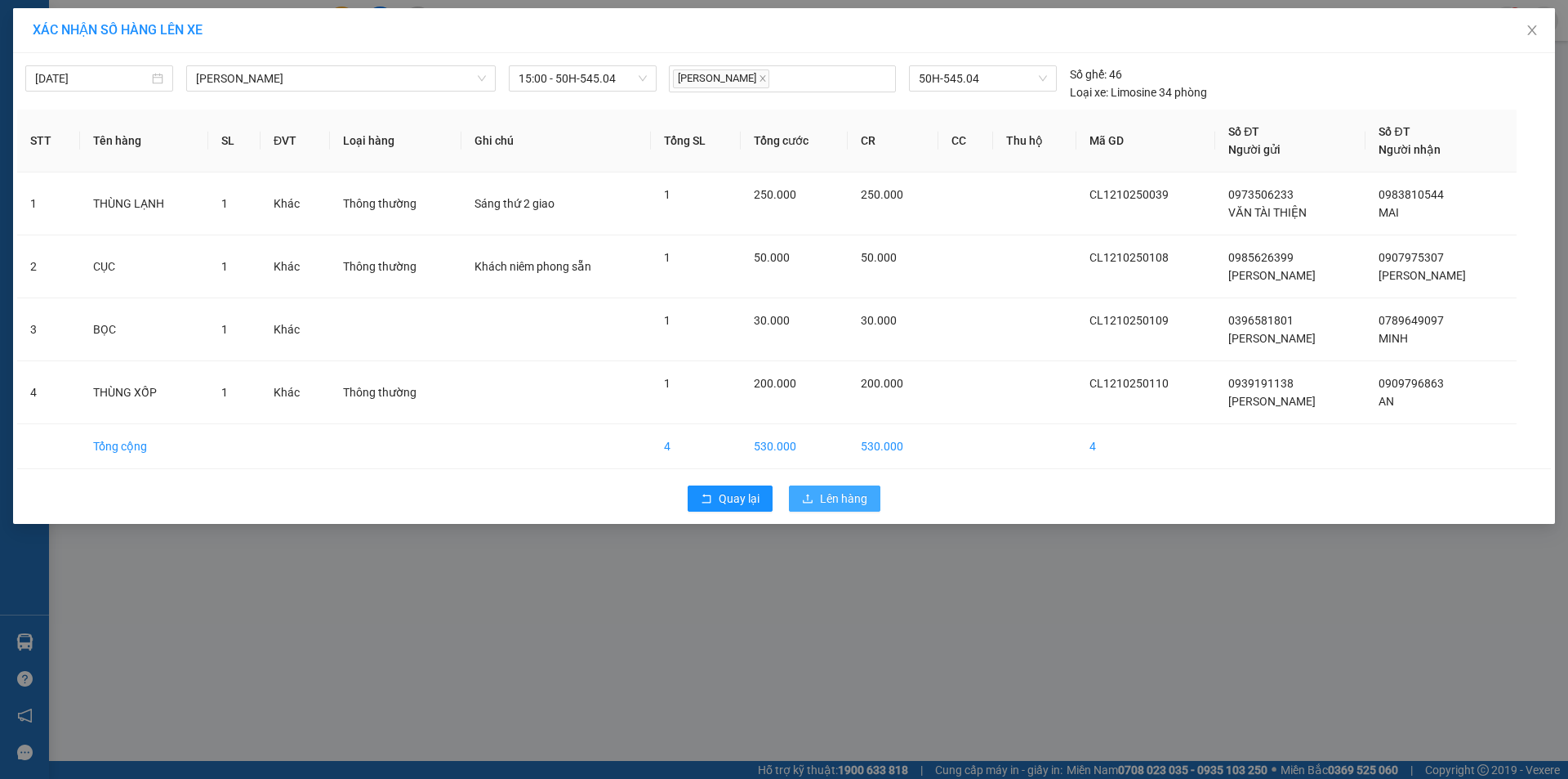
drag, startPoint x: 831, startPoint y: 497, endPoint x: 845, endPoint y: 503, distance: 15.2
click at [833, 498] on span "Lên hàng" at bounding box center [844, 499] width 48 height 18
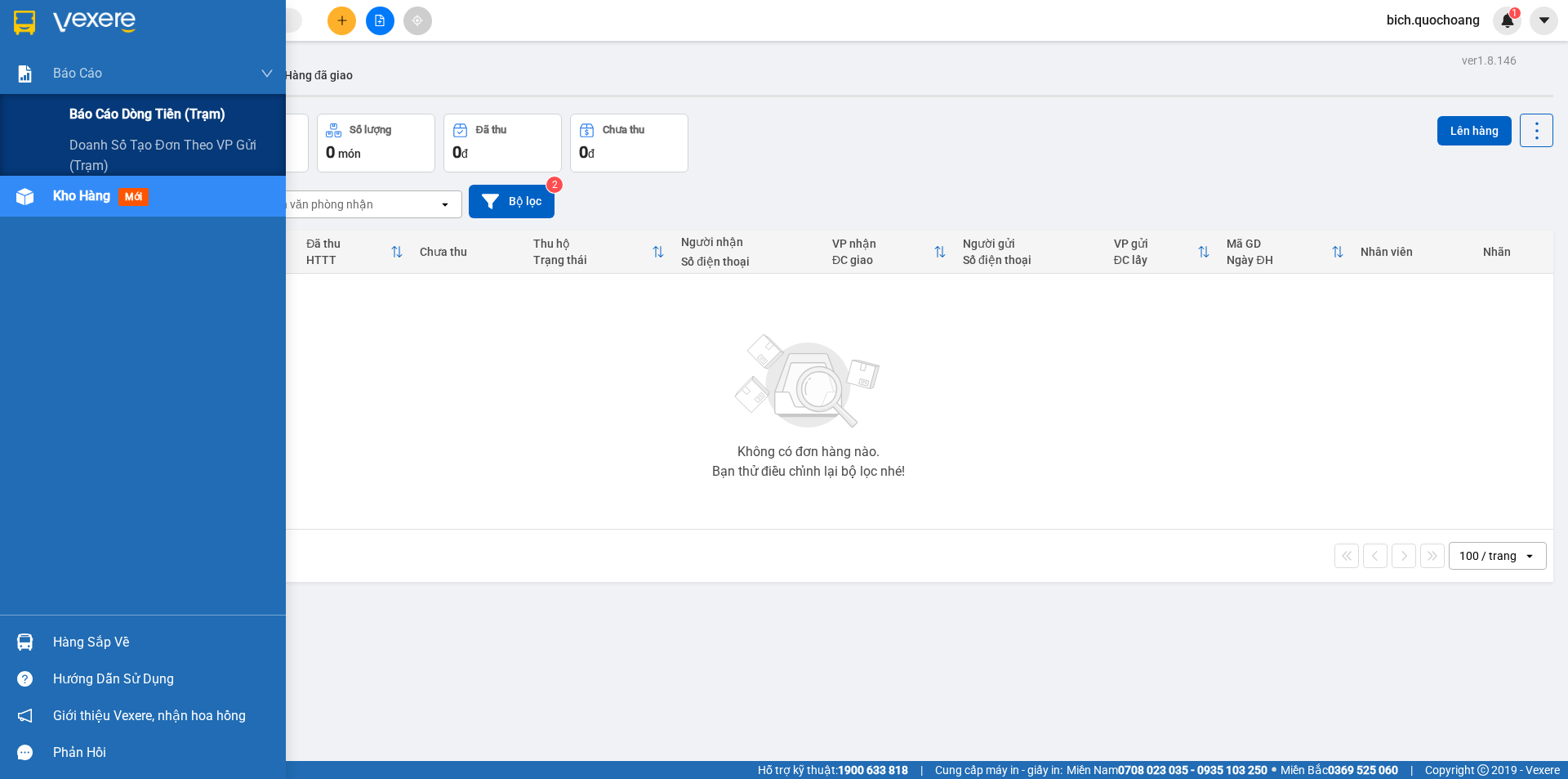
click at [100, 113] on span "Báo cáo dòng tiền (trạm)" at bounding box center [148, 113] width 156 height 20
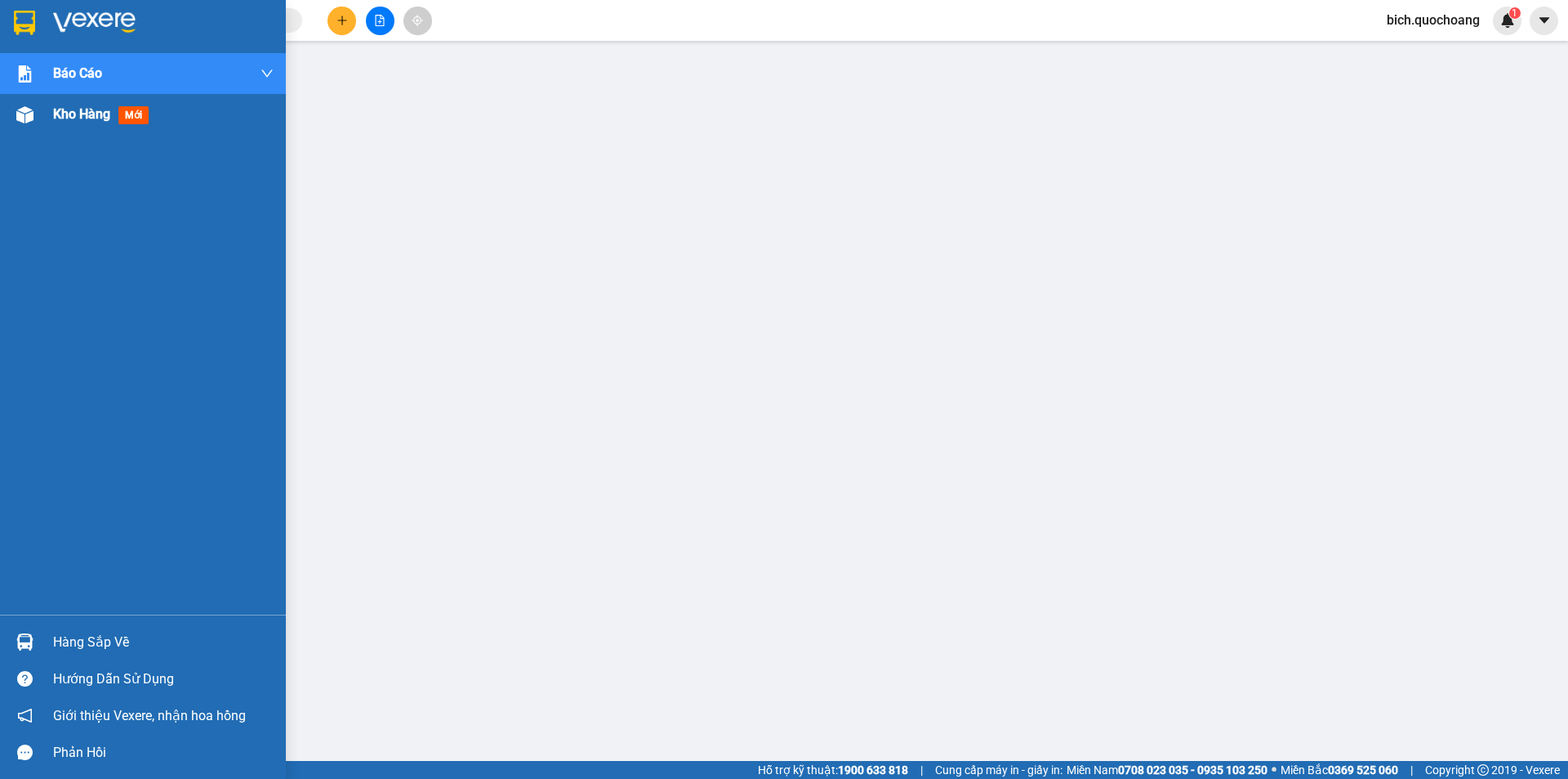
click at [81, 112] on span "Kho hàng" at bounding box center [81, 114] width 57 height 16
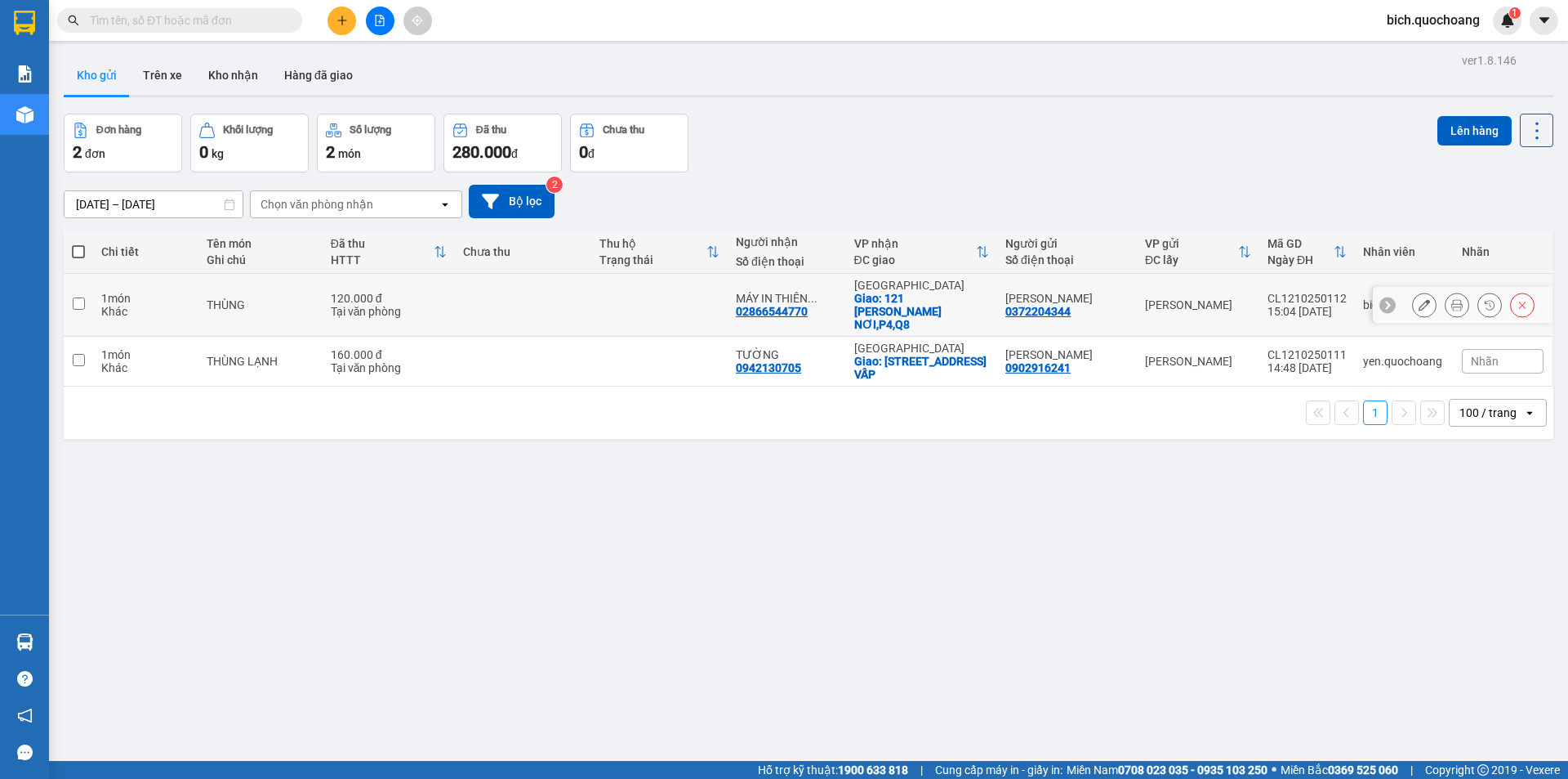
click at [1451, 299] on icon at bounding box center [1457, 304] width 11 height 11
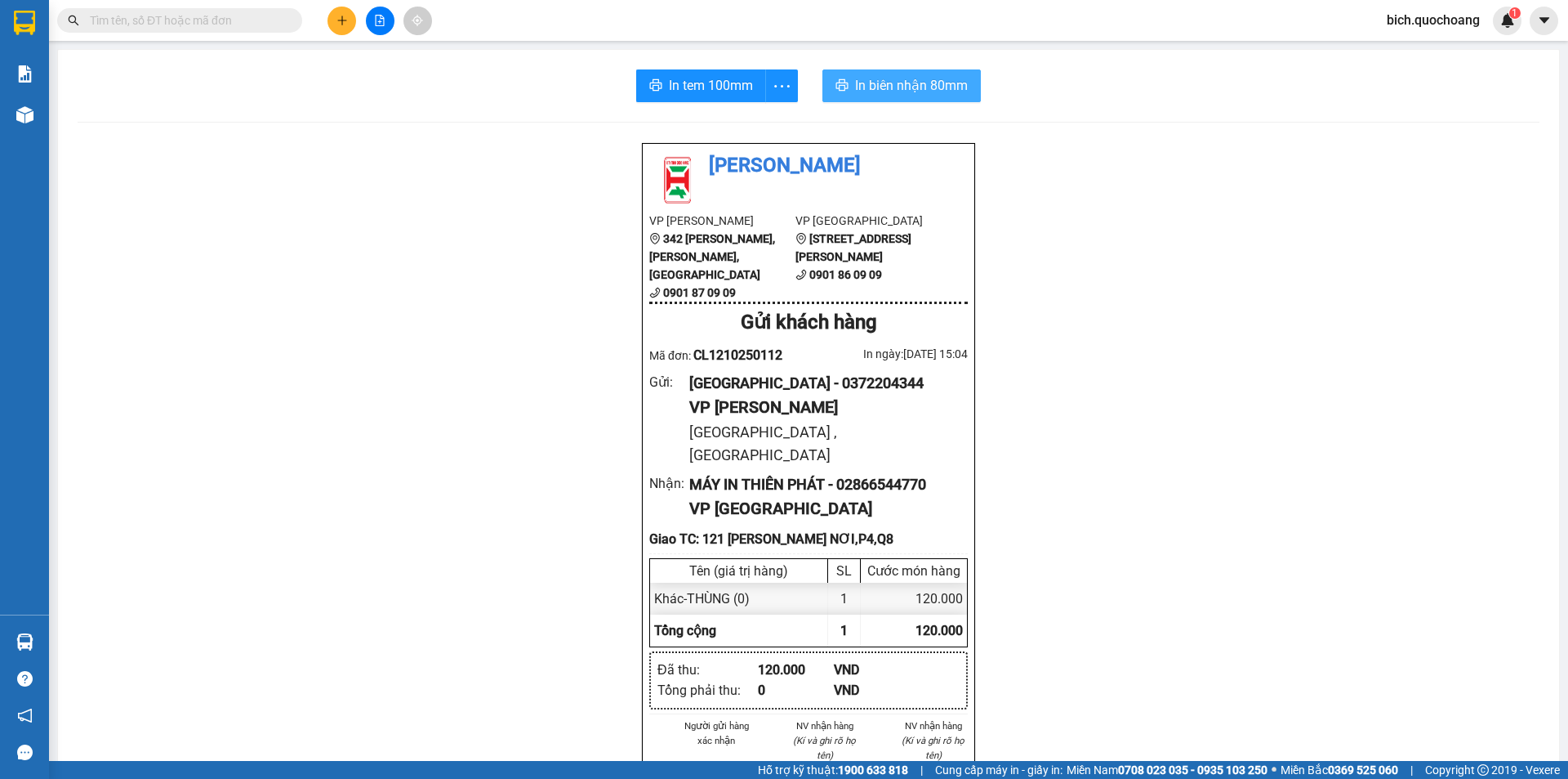
click at [888, 93] on span "In biên nhận 80mm" at bounding box center [912, 85] width 113 height 20
click at [710, 73] on button "In tem 100mm" at bounding box center [701, 86] width 130 height 33
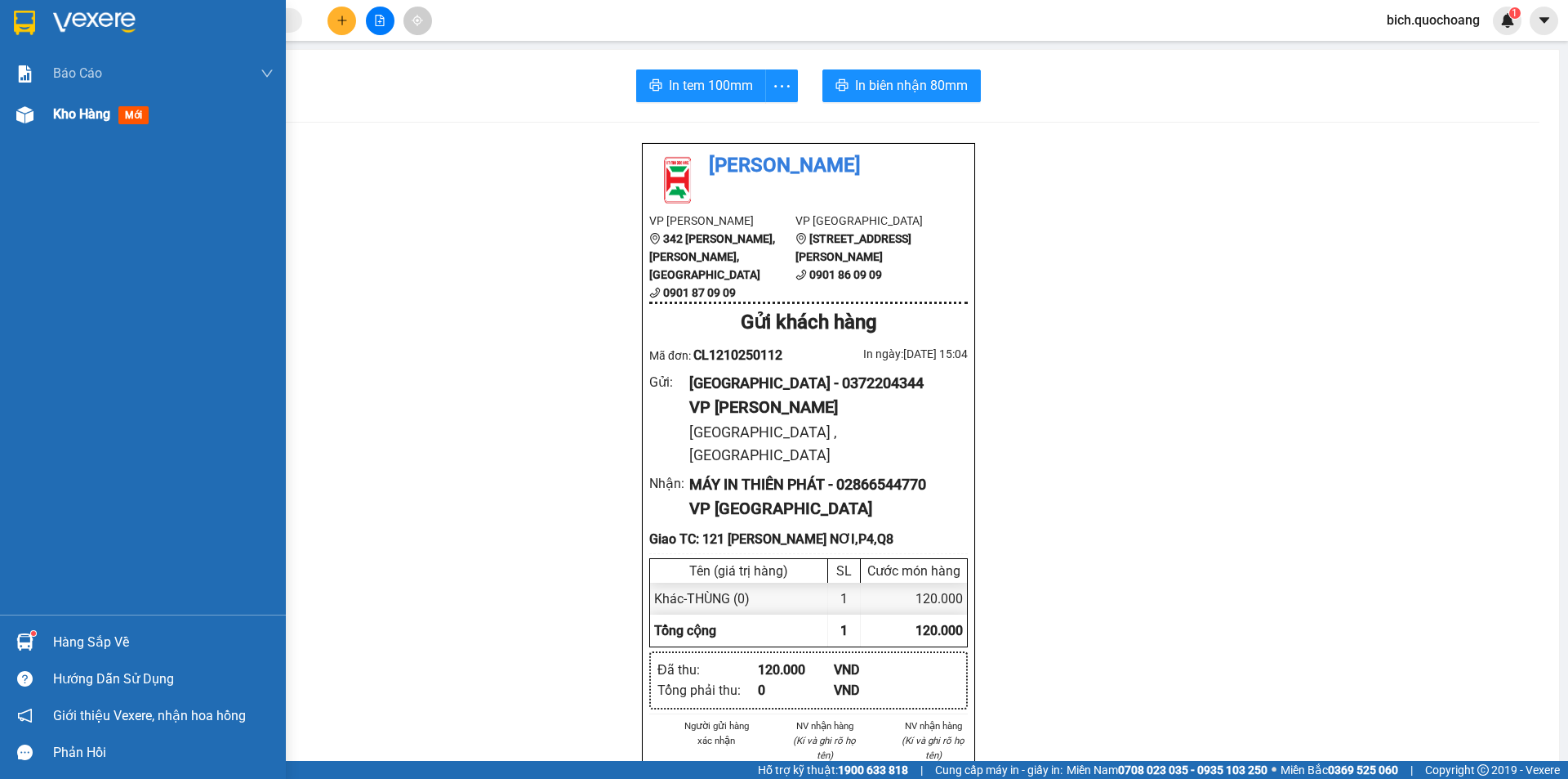
click at [86, 110] on span "Kho hàng" at bounding box center [81, 114] width 57 height 16
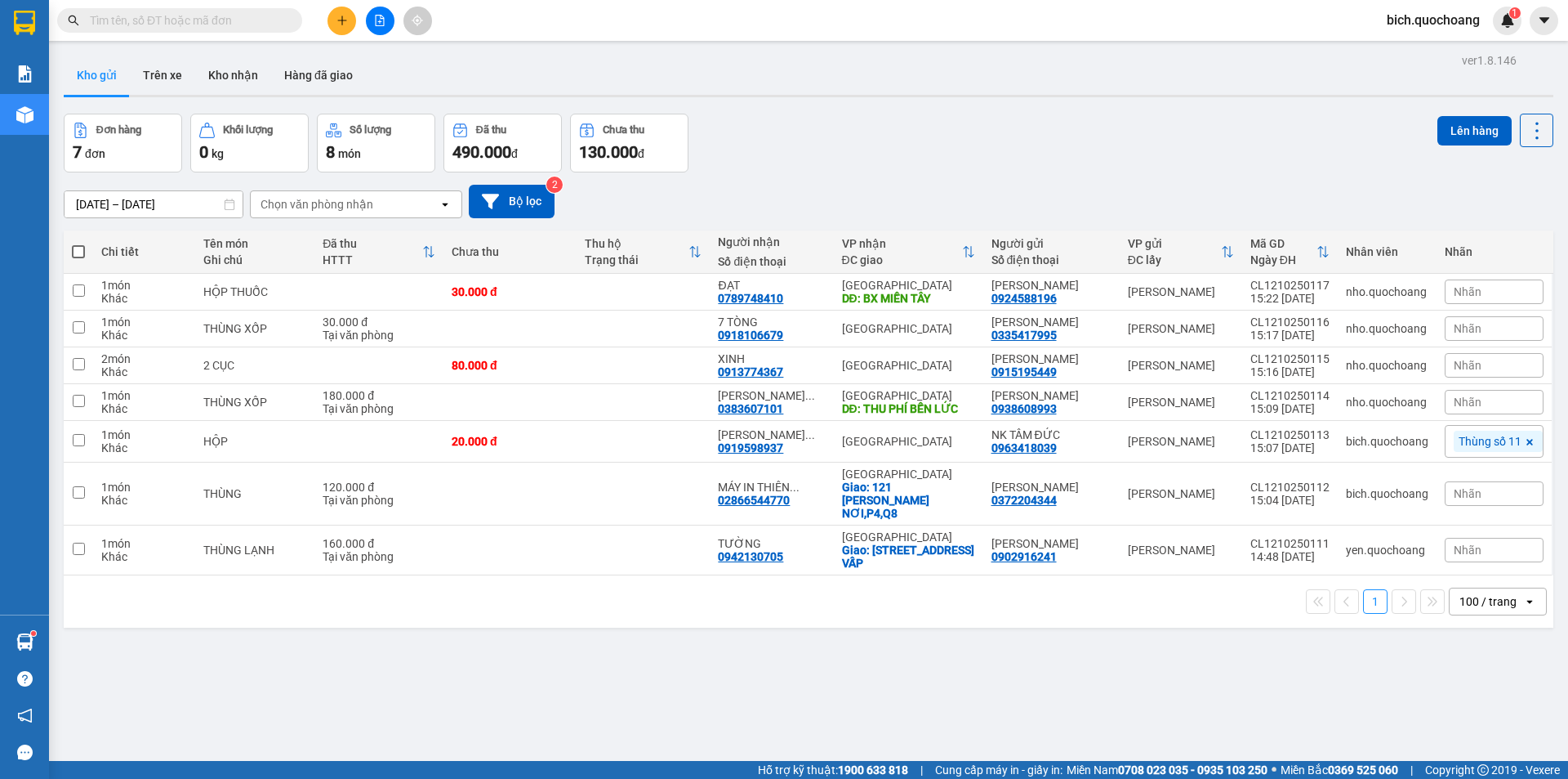
click at [75, 246] on span at bounding box center [78, 251] width 13 height 13
click at [79, 243] on input "checkbox" at bounding box center [79, 243] width 0 height 0
checkbox input "true"
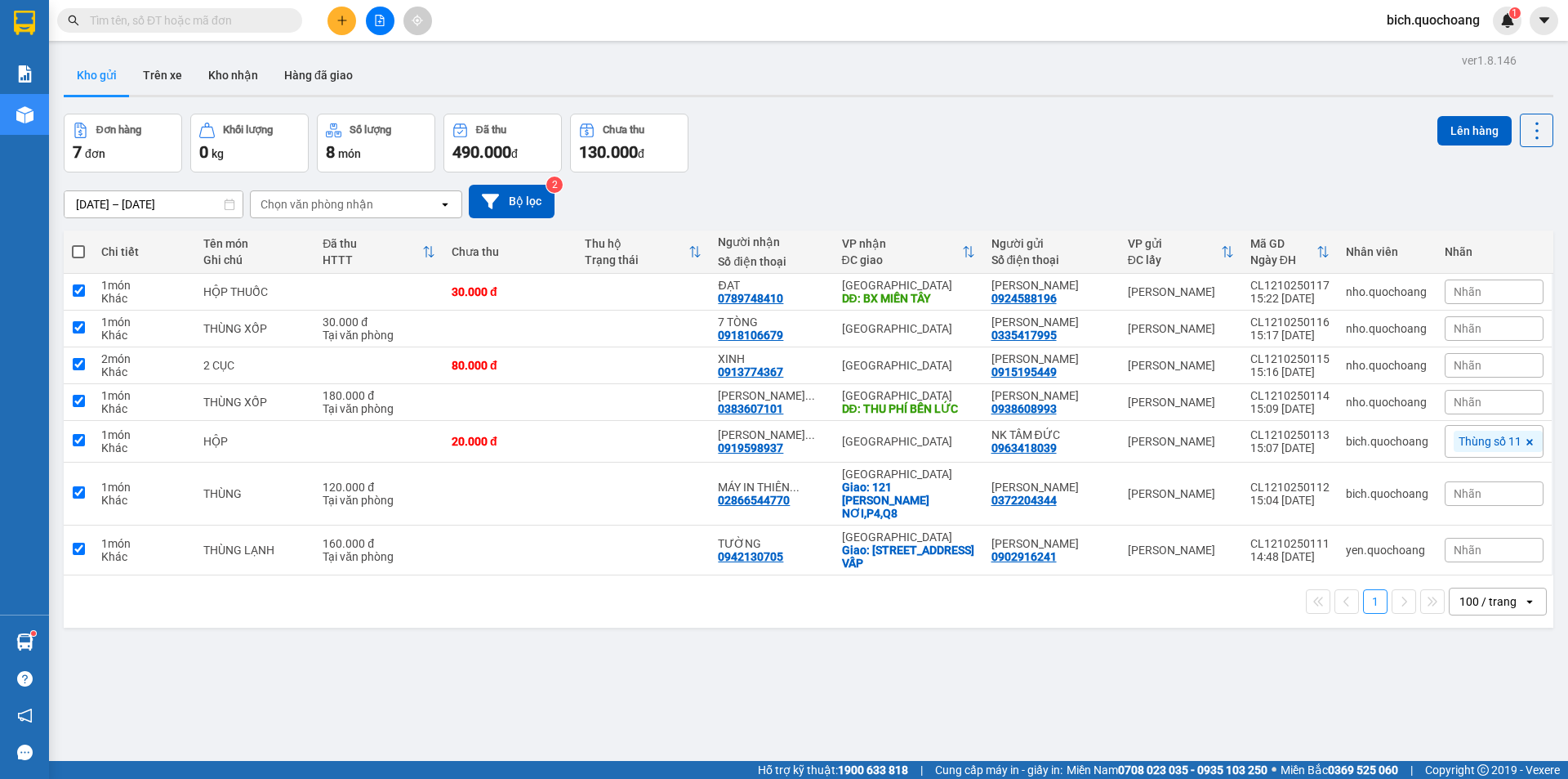
checkbox input "true"
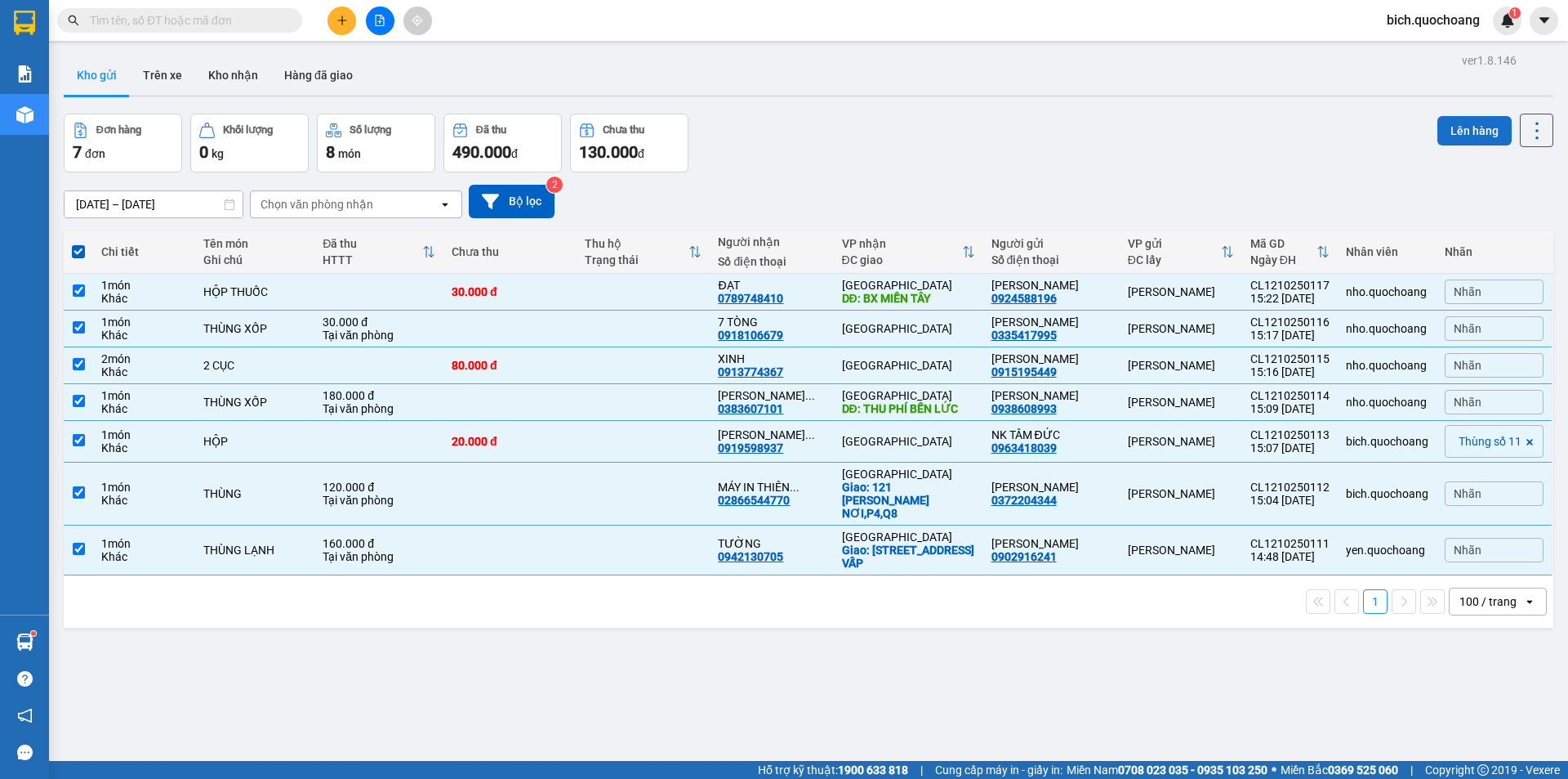
click at [1456, 125] on button "Lên hàng" at bounding box center [1475, 130] width 74 height 29
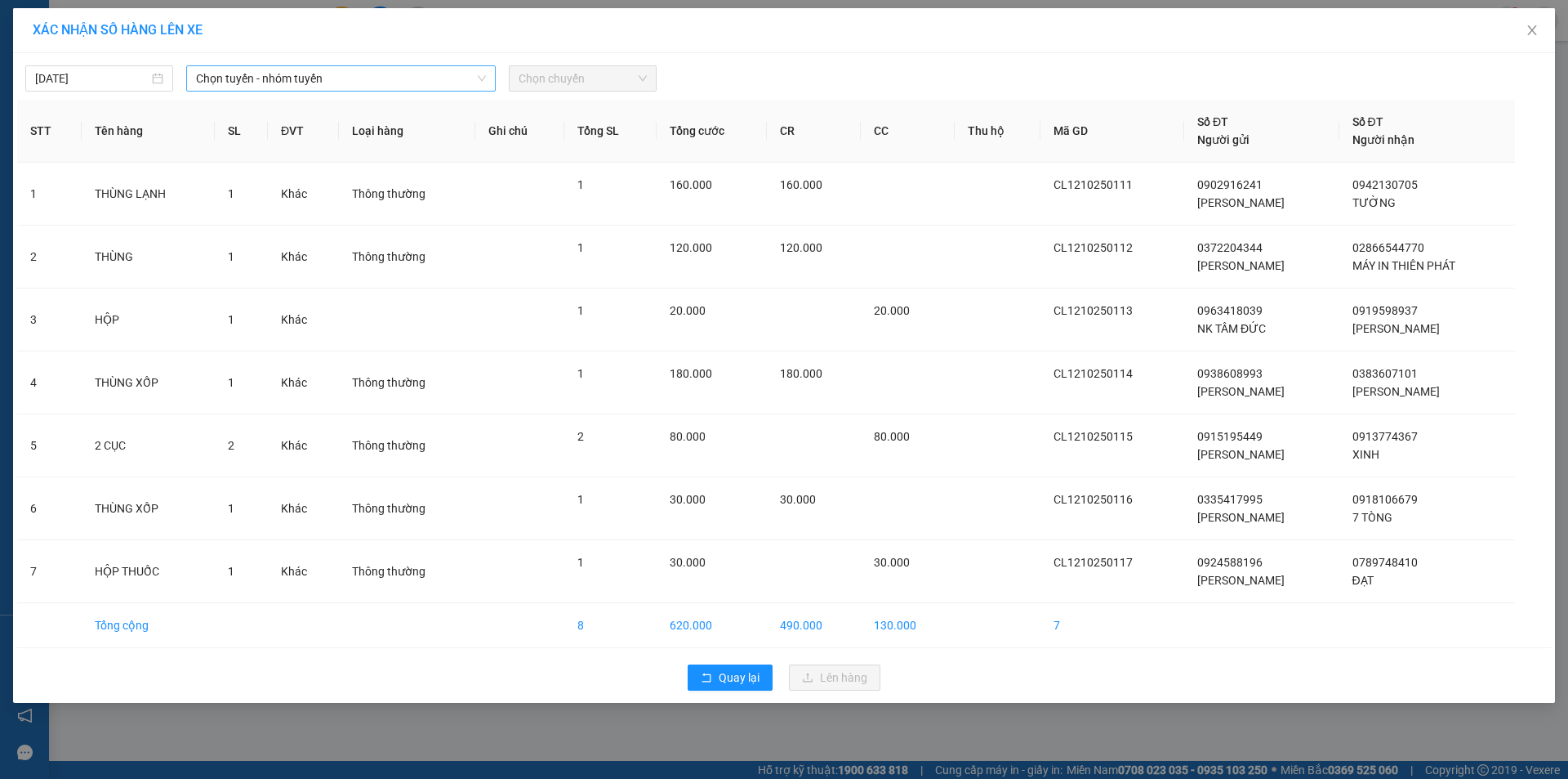
click at [362, 74] on span "Chọn tuyến - nhóm tuyến" at bounding box center [341, 79] width 290 height 25
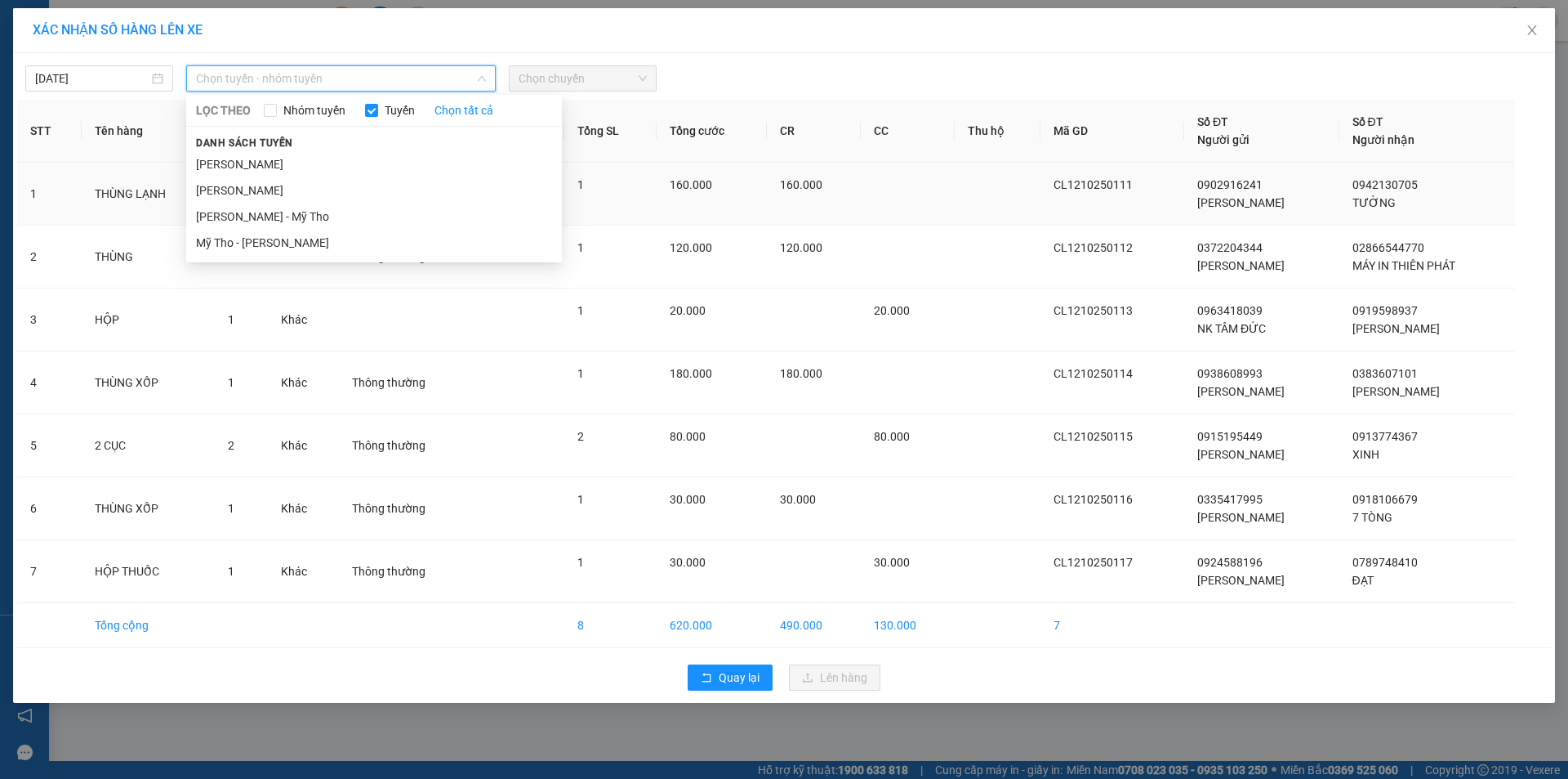
click at [278, 167] on li "Cao Lãnh - Hồ Chí Minh" at bounding box center [374, 164] width 376 height 27
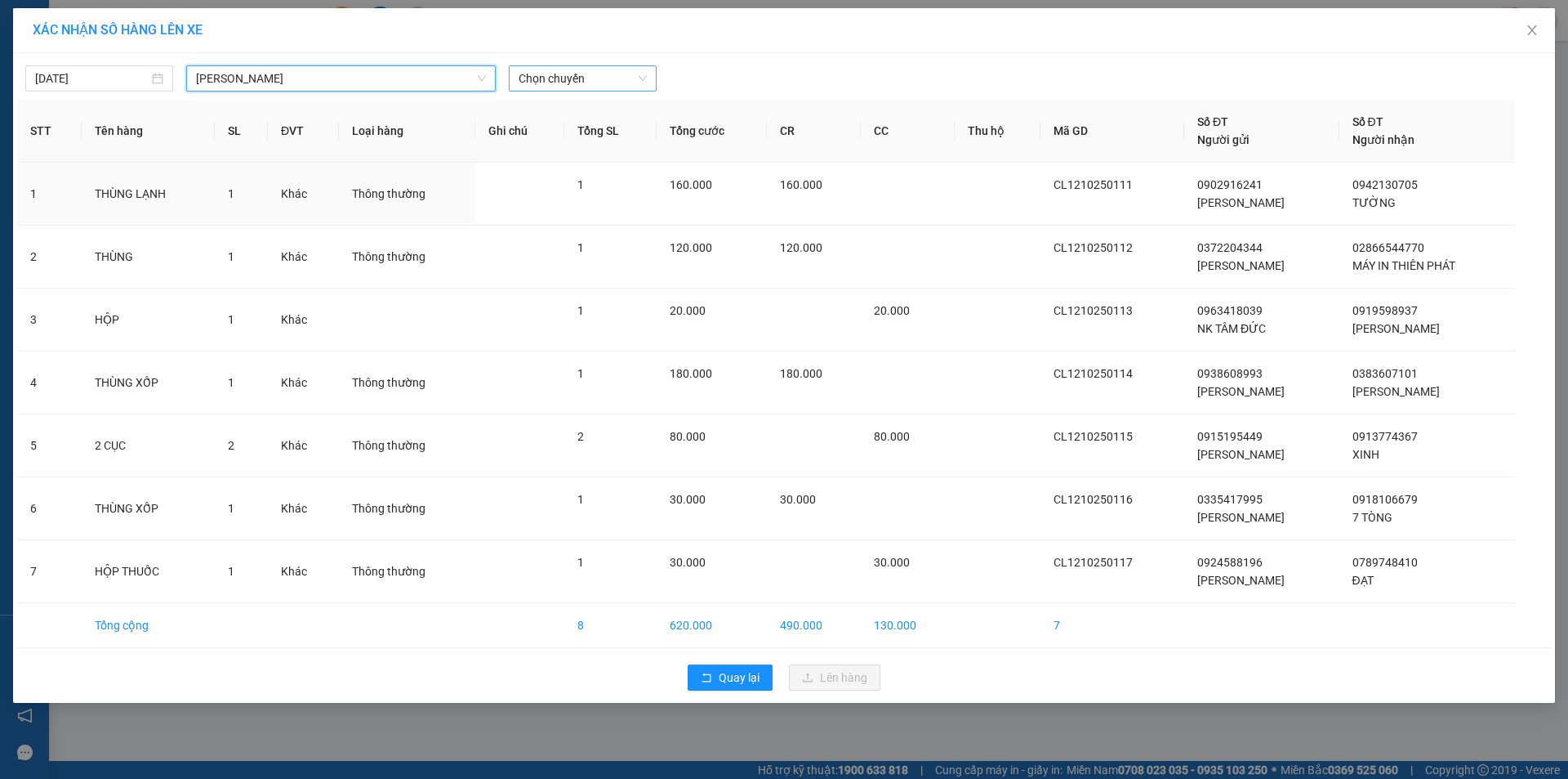
click at [585, 80] on span "Chọn chuyến" at bounding box center [582, 79] width 128 height 25
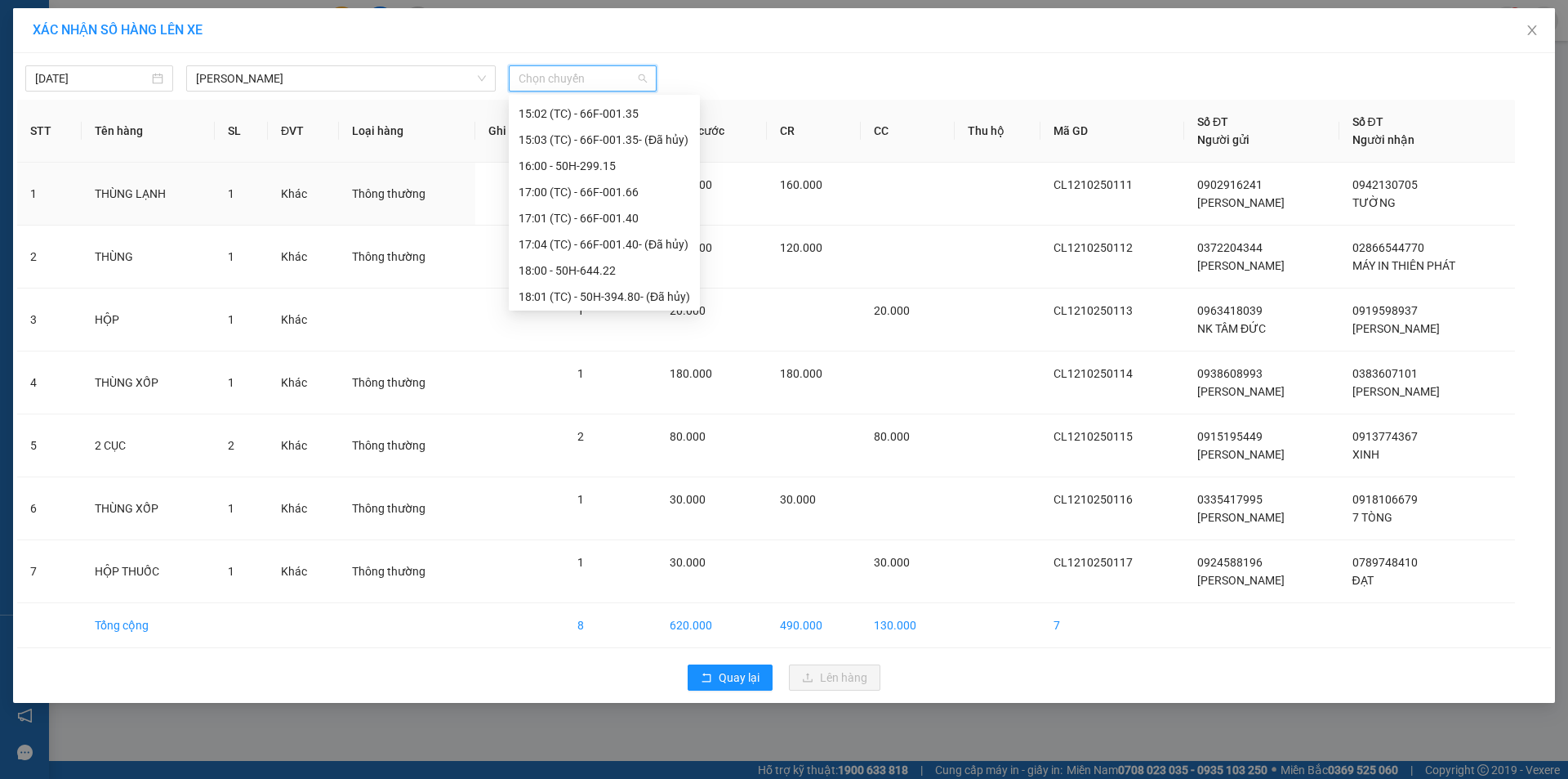
scroll to position [817, 0]
click at [608, 158] on div "16:00 - 50H-299.15" at bounding box center [605, 157] width 171 height 18
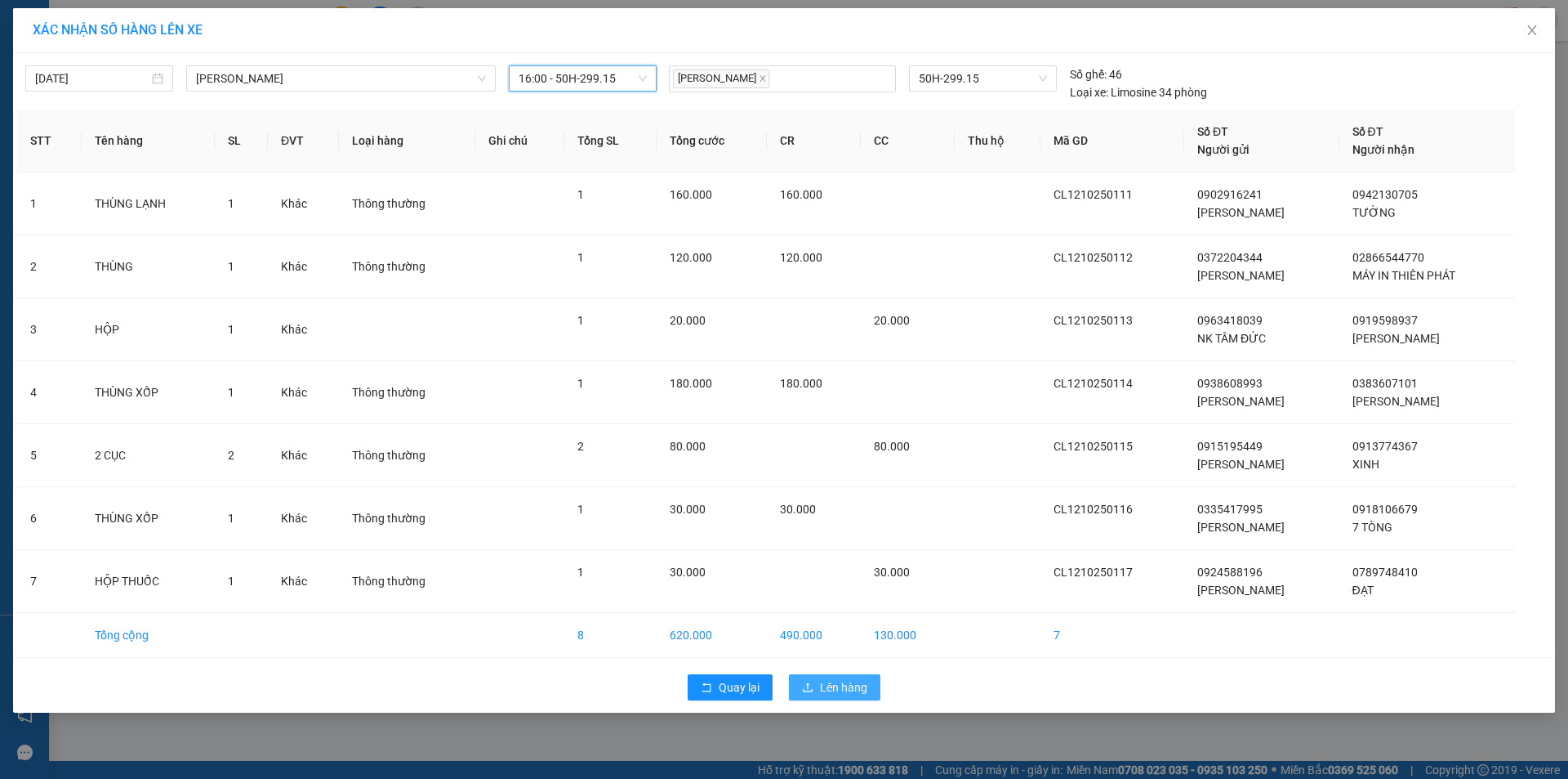
click at [831, 684] on span "Lên hàng" at bounding box center [844, 687] width 48 height 18
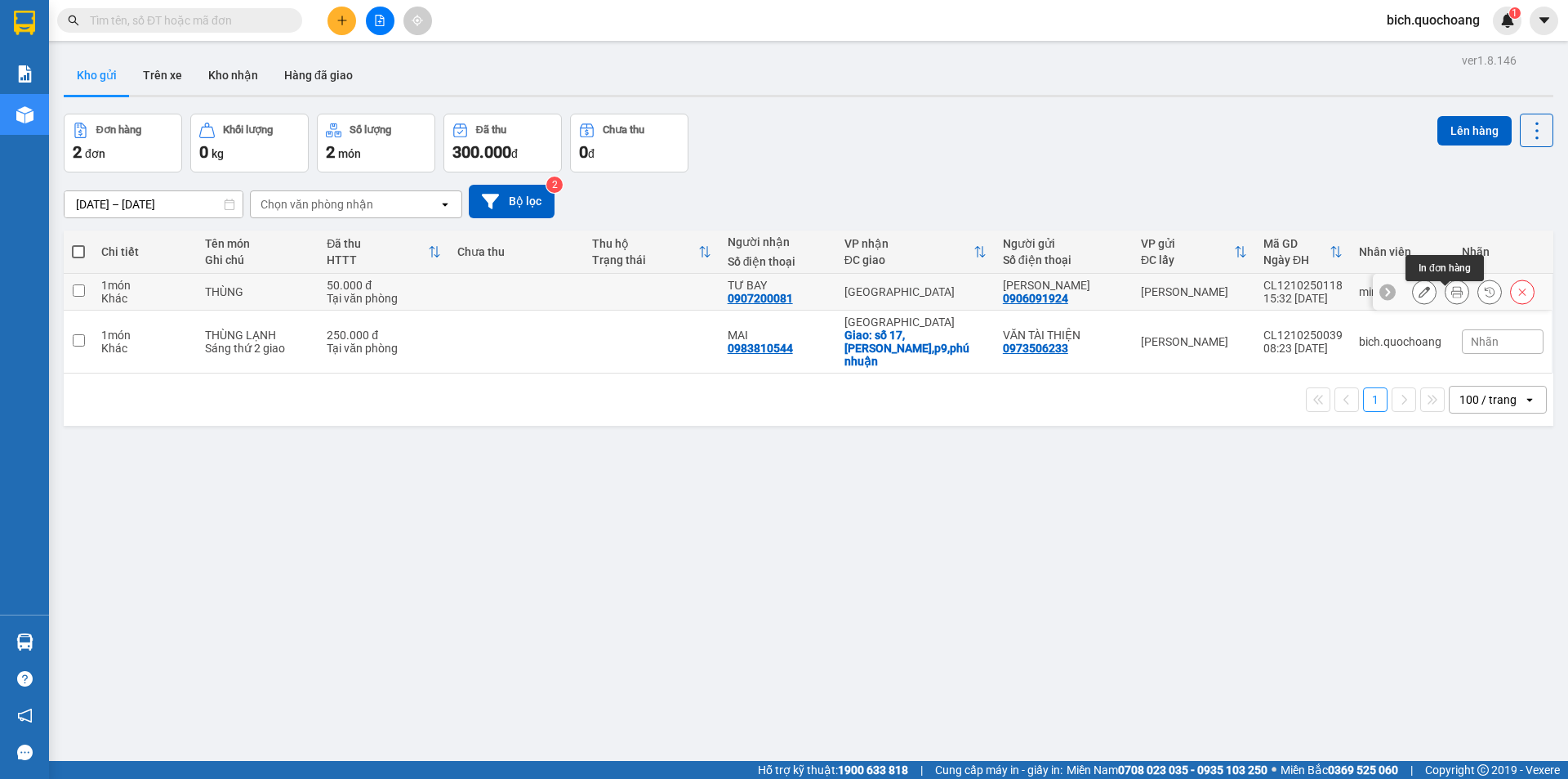
click at [1451, 297] on icon at bounding box center [1457, 291] width 11 height 11
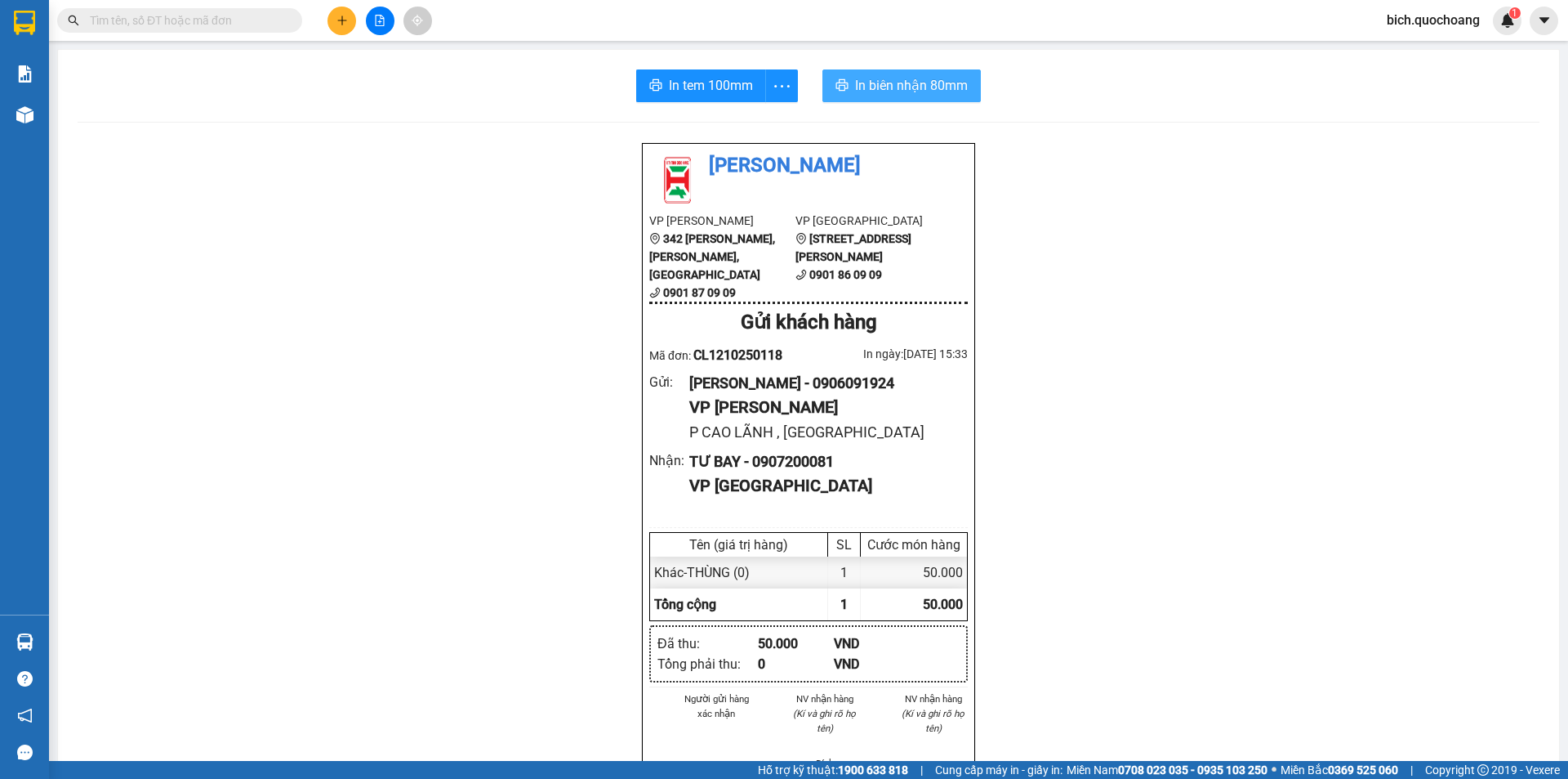
click at [858, 80] on span "In biên nhận 80mm" at bounding box center [912, 85] width 113 height 20
click at [670, 93] on span "In tem 100mm" at bounding box center [711, 85] width 84 height 20
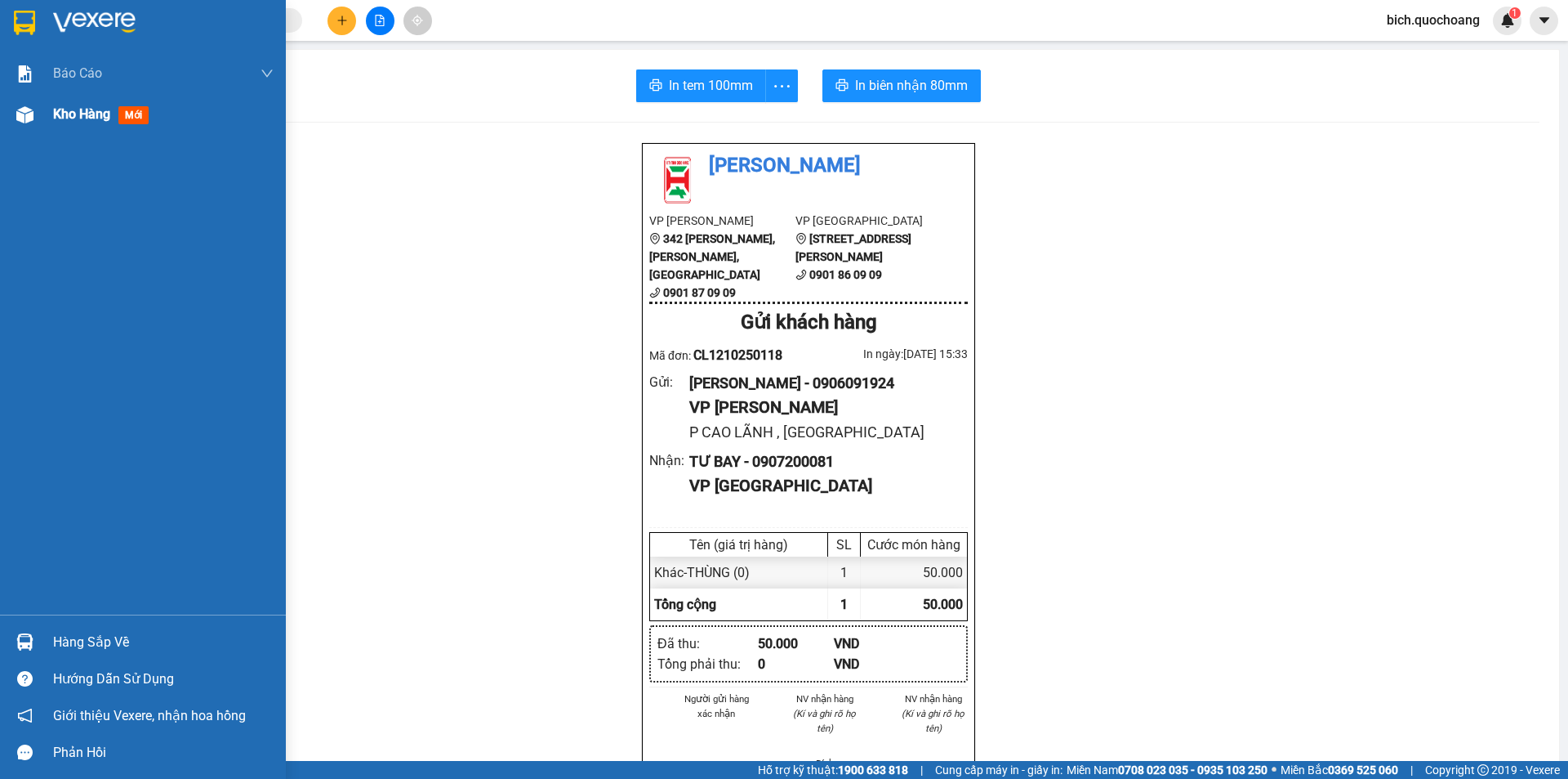
click at [81, 113] on span "Kho hàng" at bounding box center [81, 114] width 57 height 16
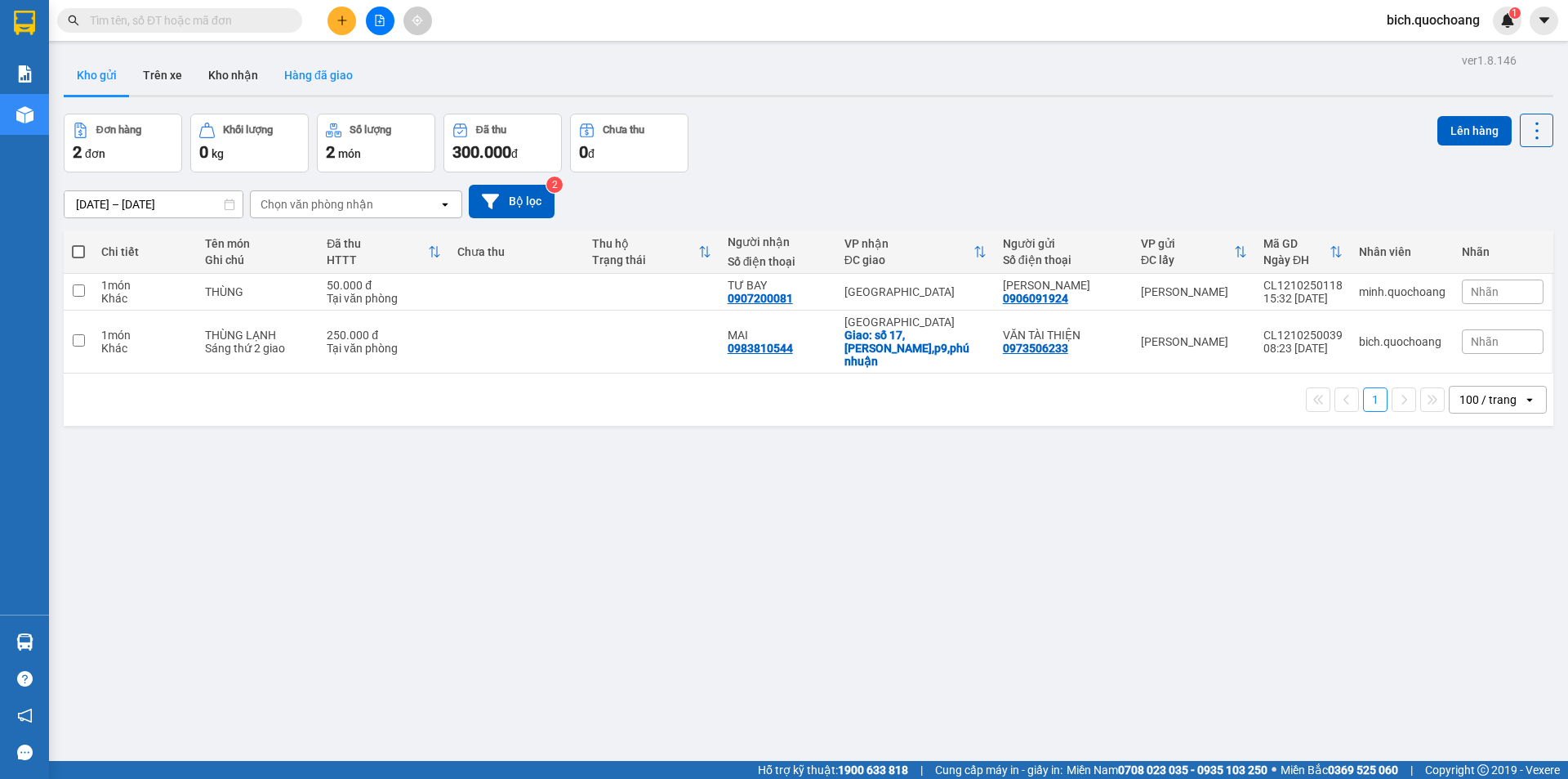
click at [290, 67] on button "Hàng đã giao" at bounding box center [318, 75] width 95 height 39
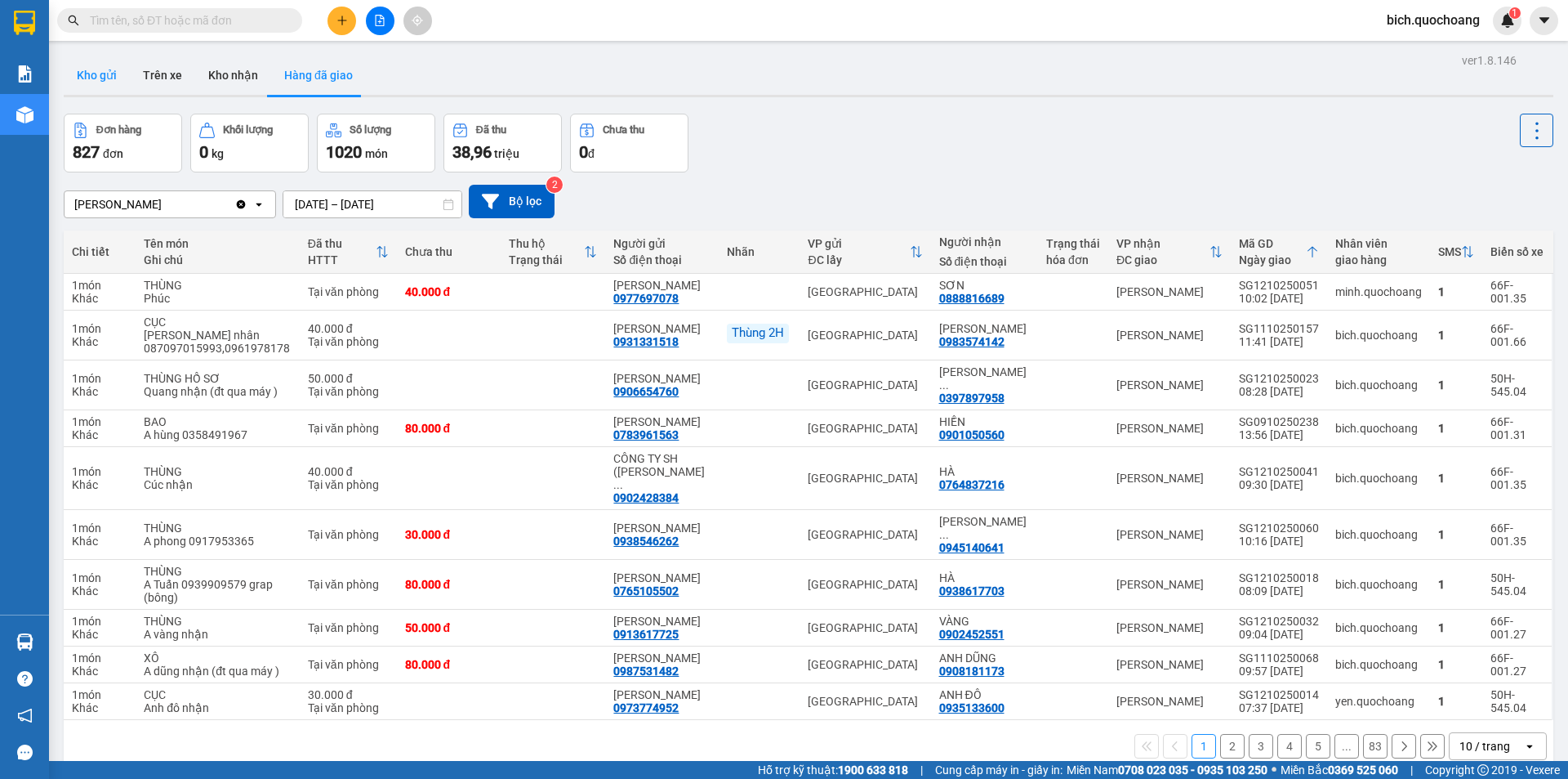
click at [104, 73] on button "Kho gửi" at bounding box center [96, 75] width 66 height 39
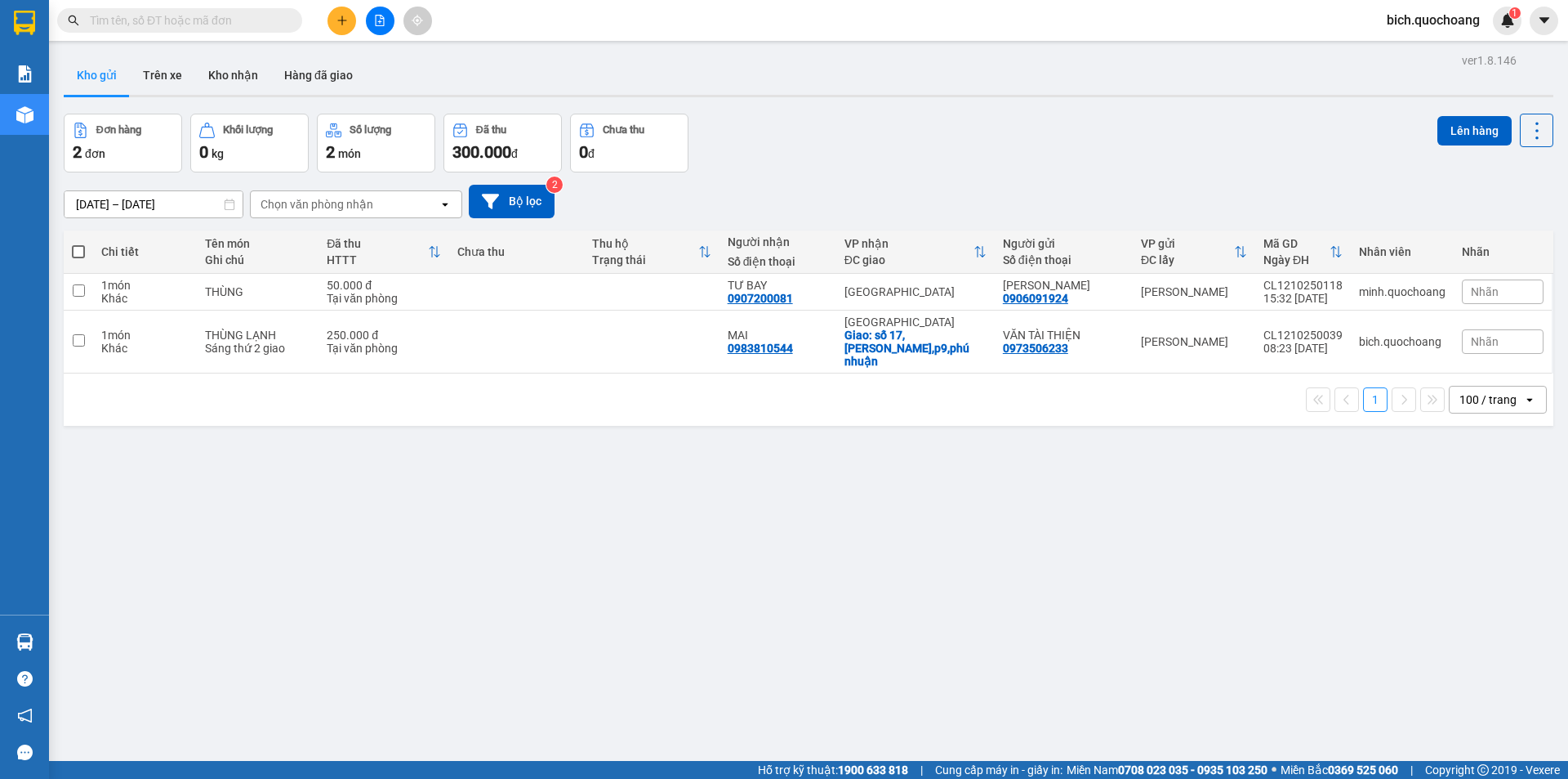
click at [209, 14] on input "text" at bounding box center [186, 20] width 193 height 18
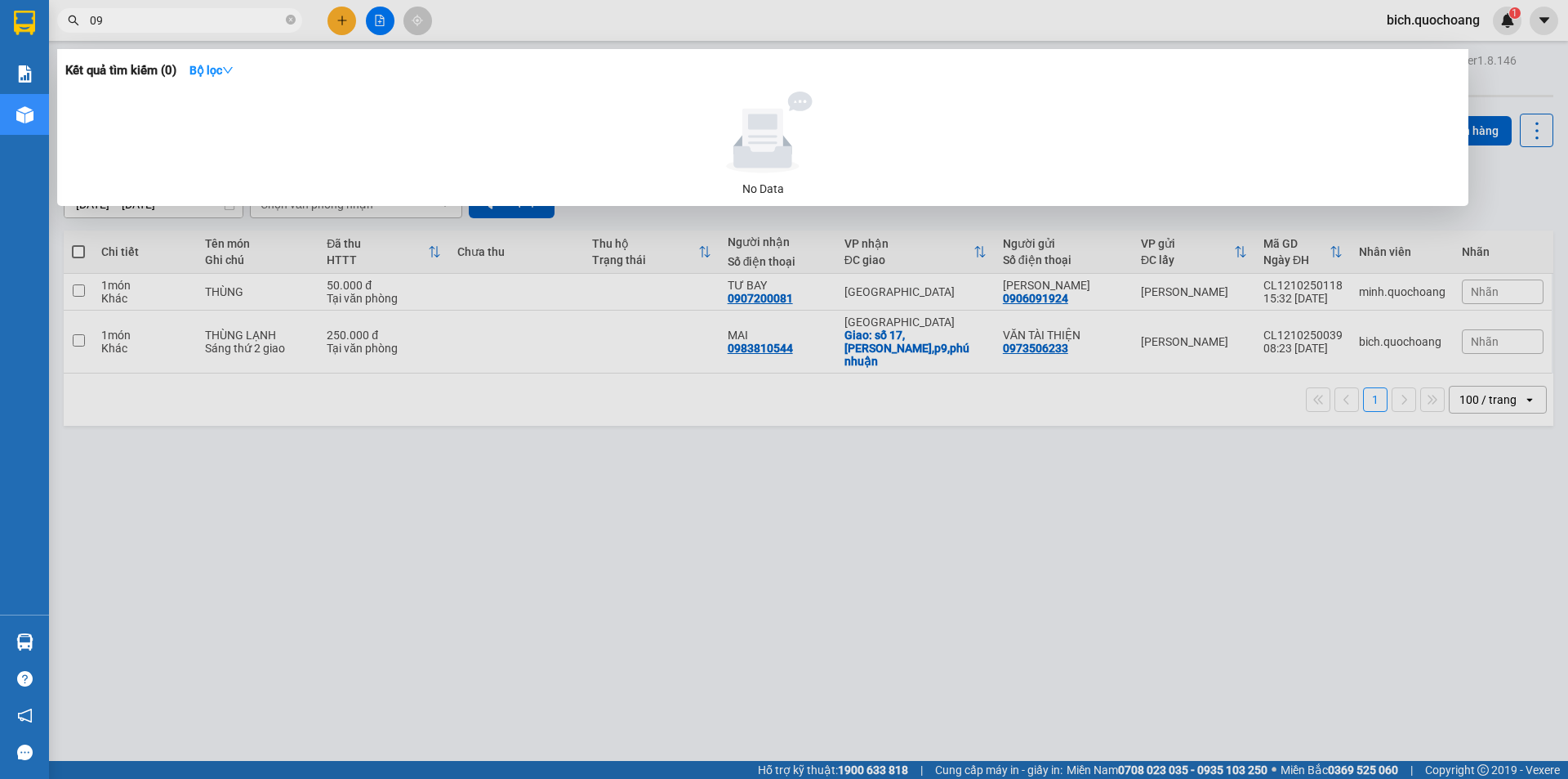
type input "0"
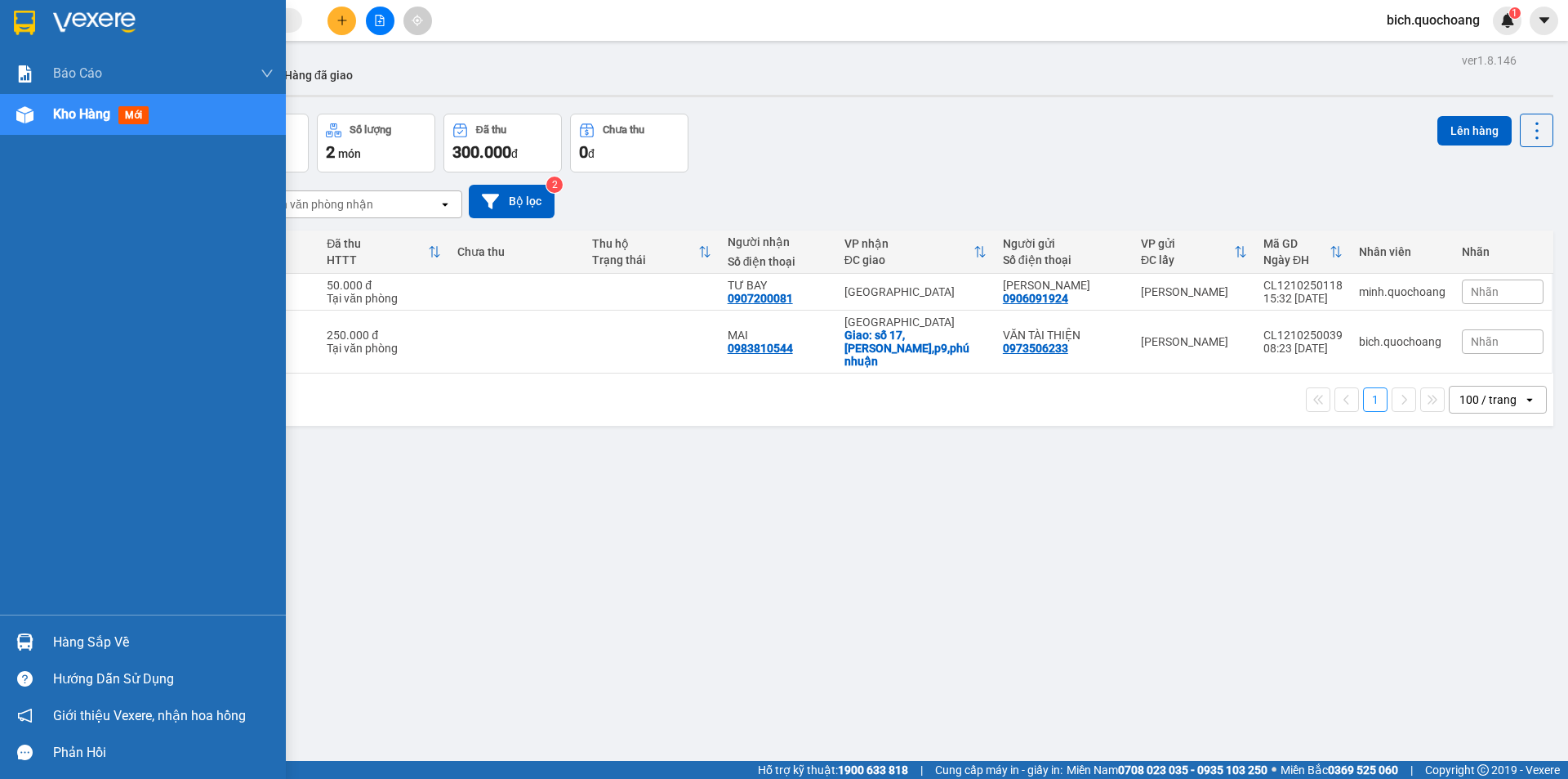
click at [93, 641] on div "Hàng sắp về" at bounding box center [164, 643] width 221 height 25
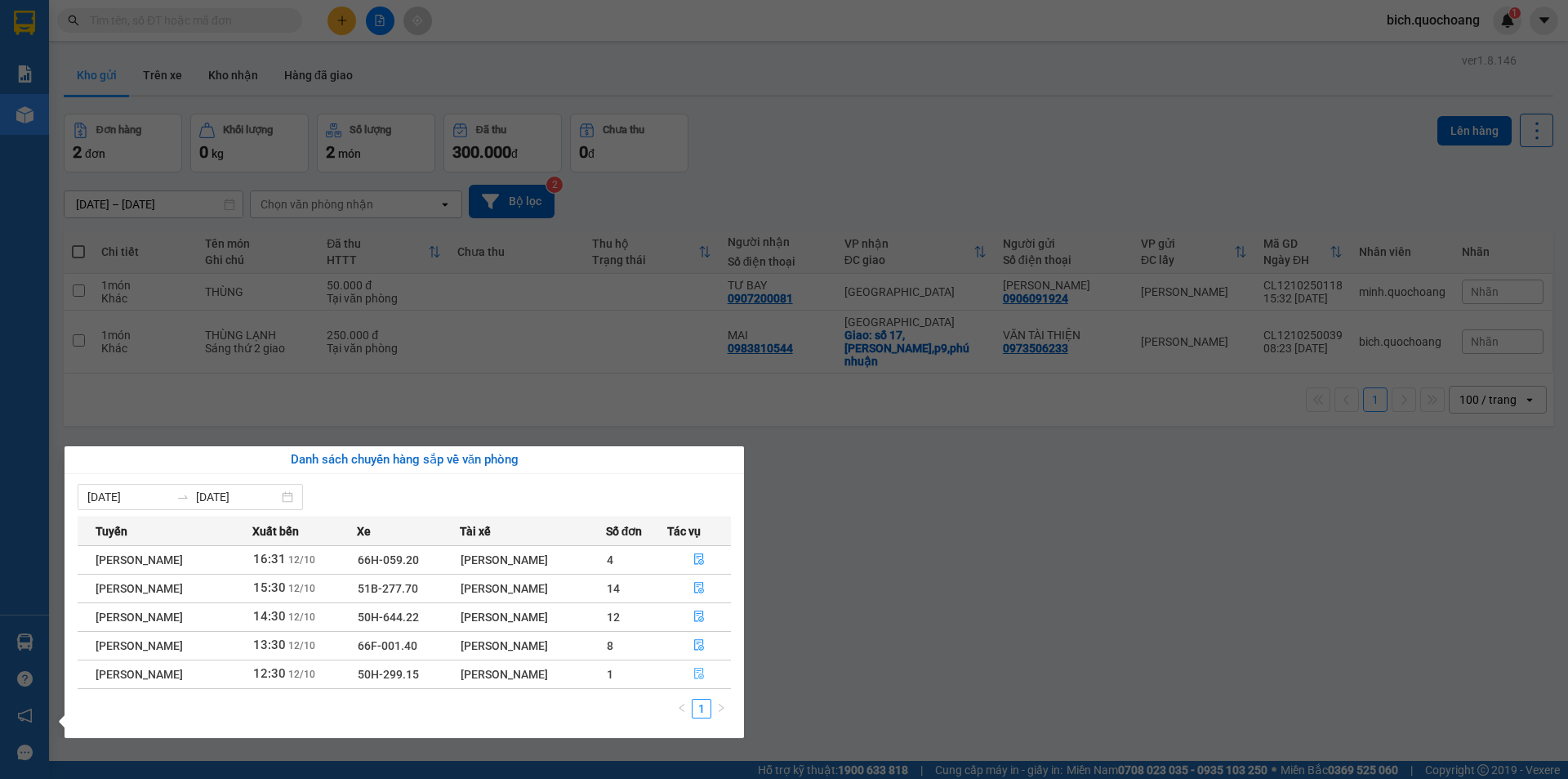
click at [703, 676] on icon "file-done" at bounding box center [699, 673] width 11 height 11
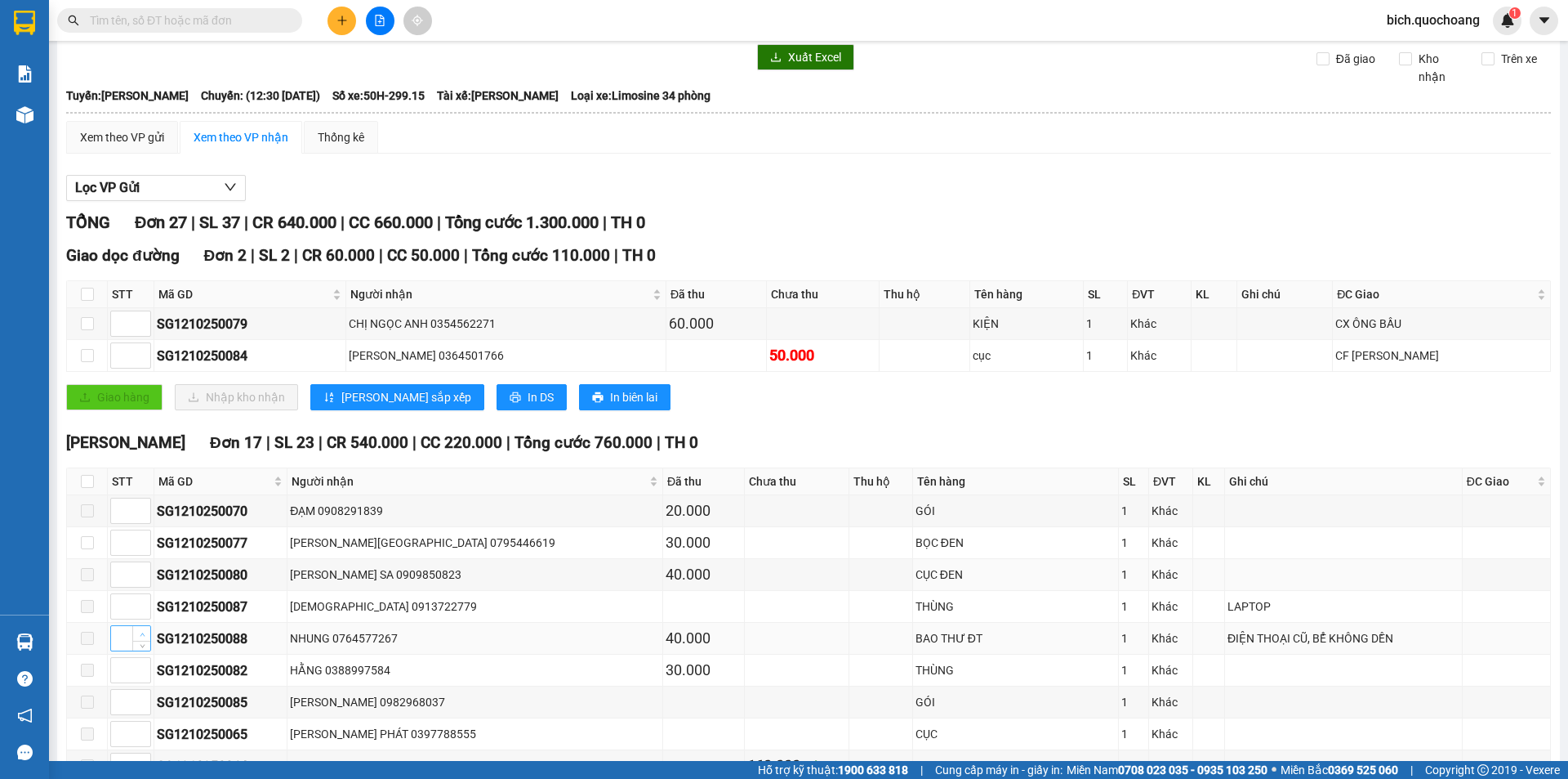
scroll to position [245, 0]
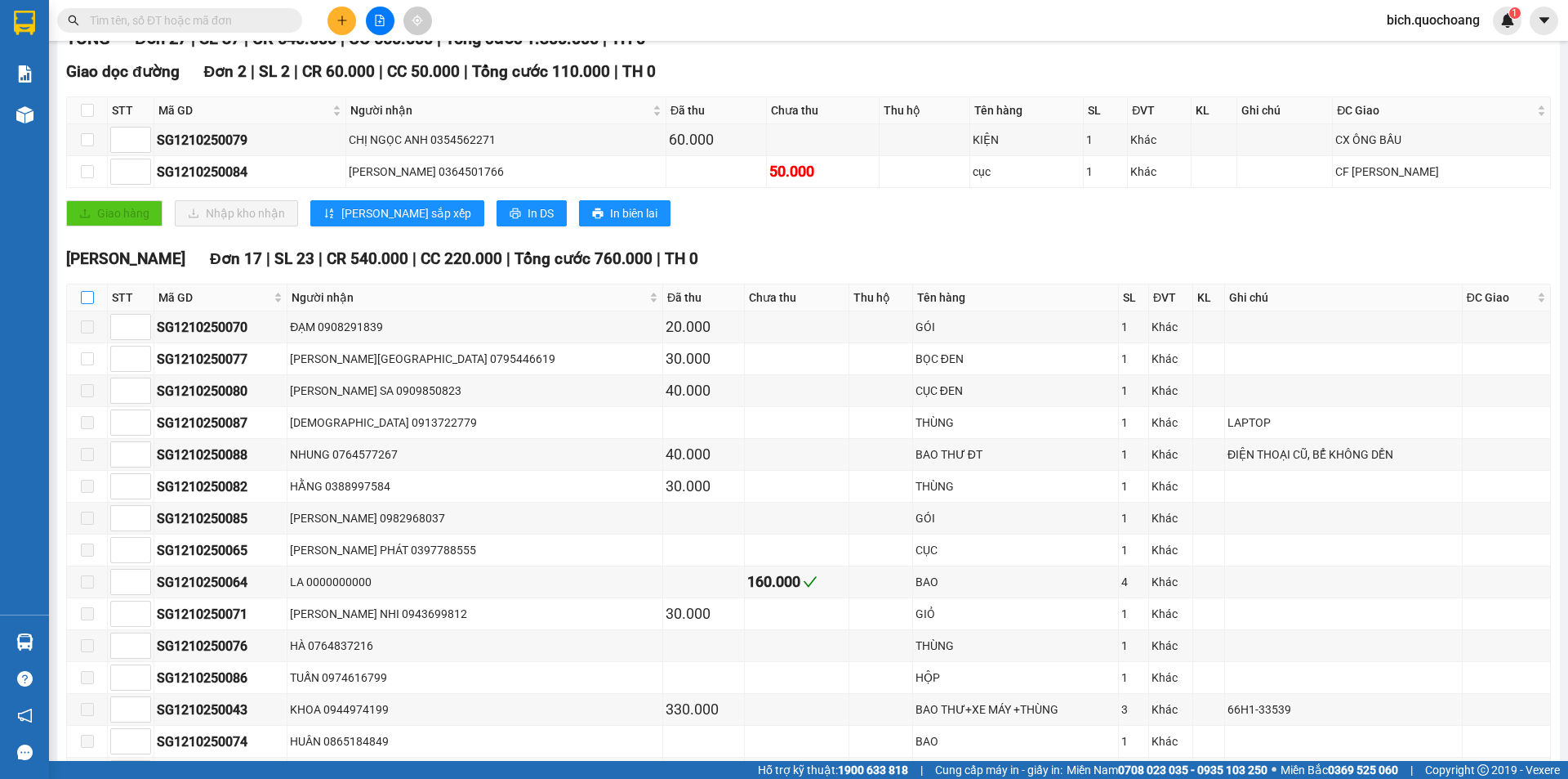
click at [84, 291] on input "checkbox" at bounding box center [87, 297] width 13 height 13
checkbox input "true"
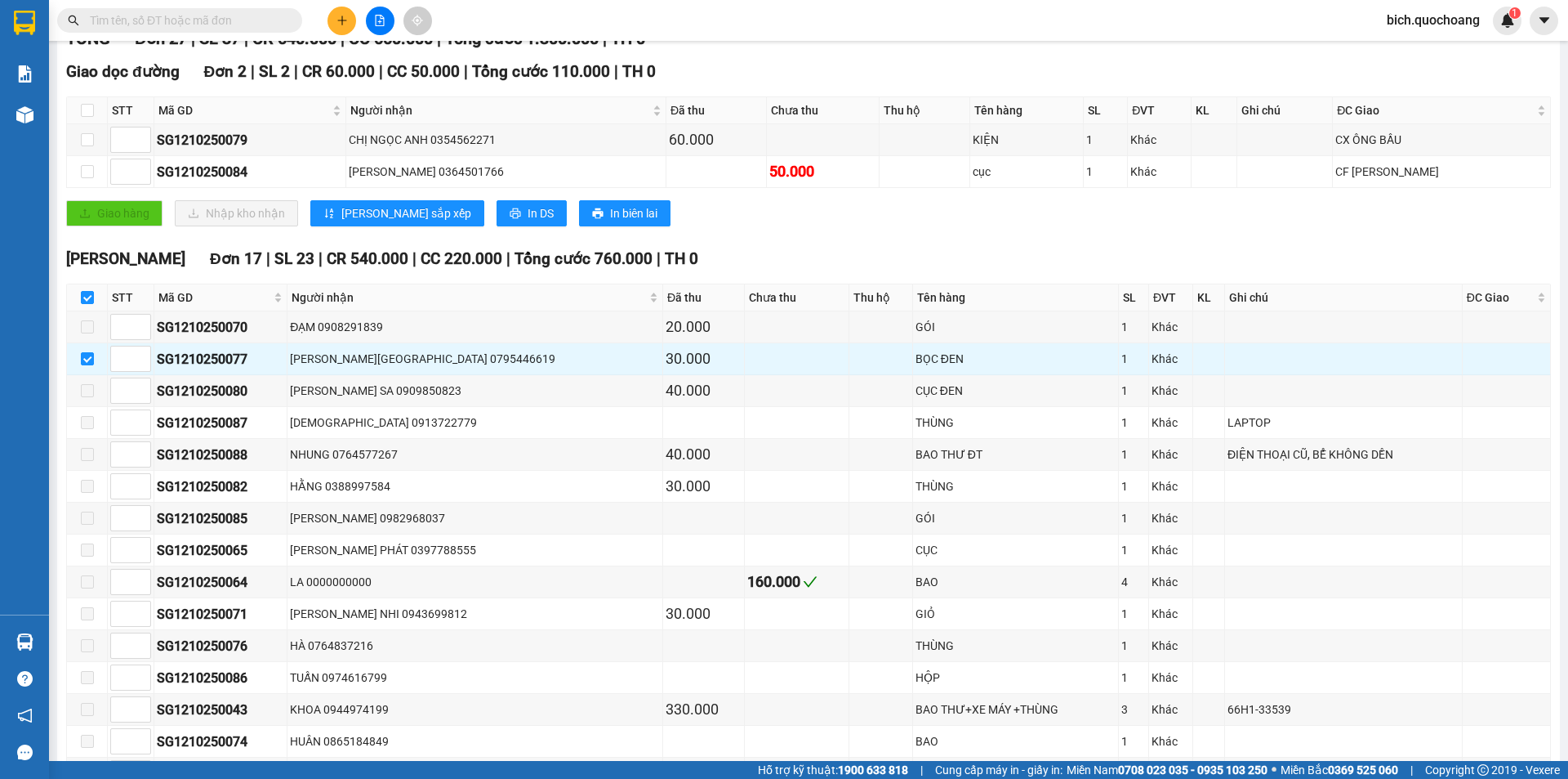
click at [221, 25] on input "text" at bounding box center [186, 20] width 193 height 18
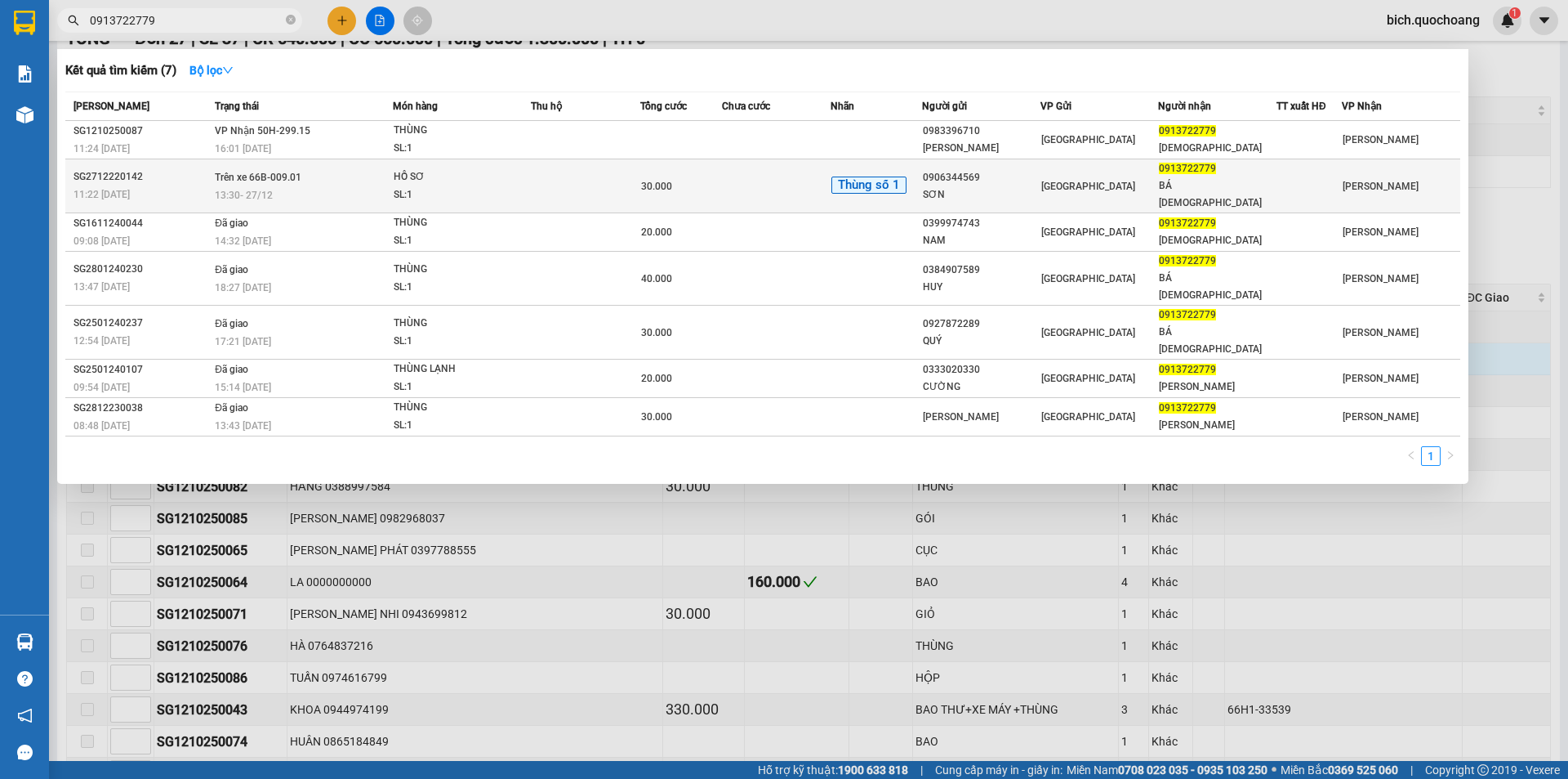
type input "0913722779"
click at [607, 187] on td at bounding box center [586, 186] width 110 height 54
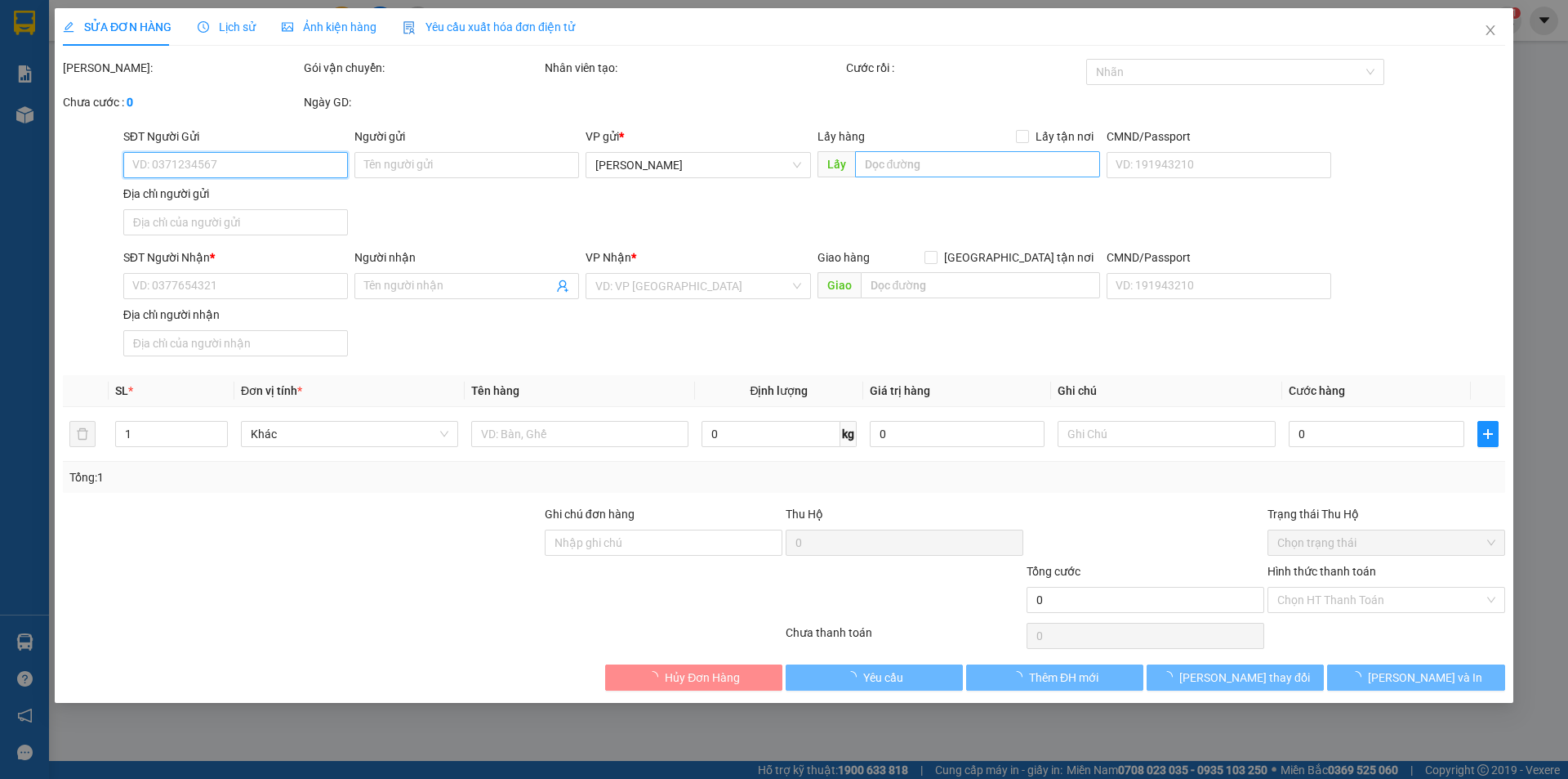
type input "0906344569"
type input "SƠN"
type input "0913722779"
type input "BÁ [DEMOGRAPHIC_DATA]"
type input "30.000"
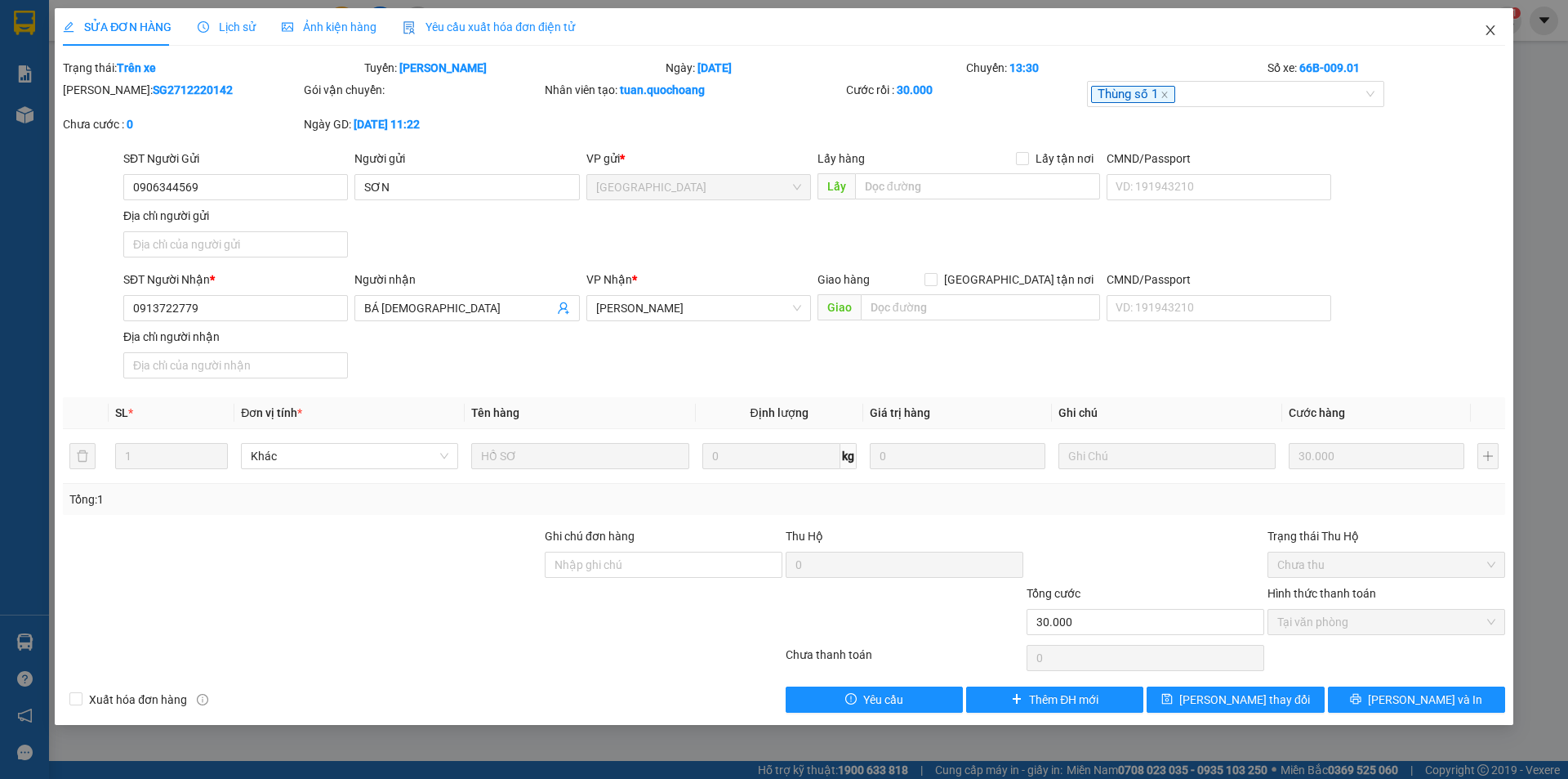
click at [1485, 30] on icon "close" at bounding box center [1490, 30] width 13 height 13
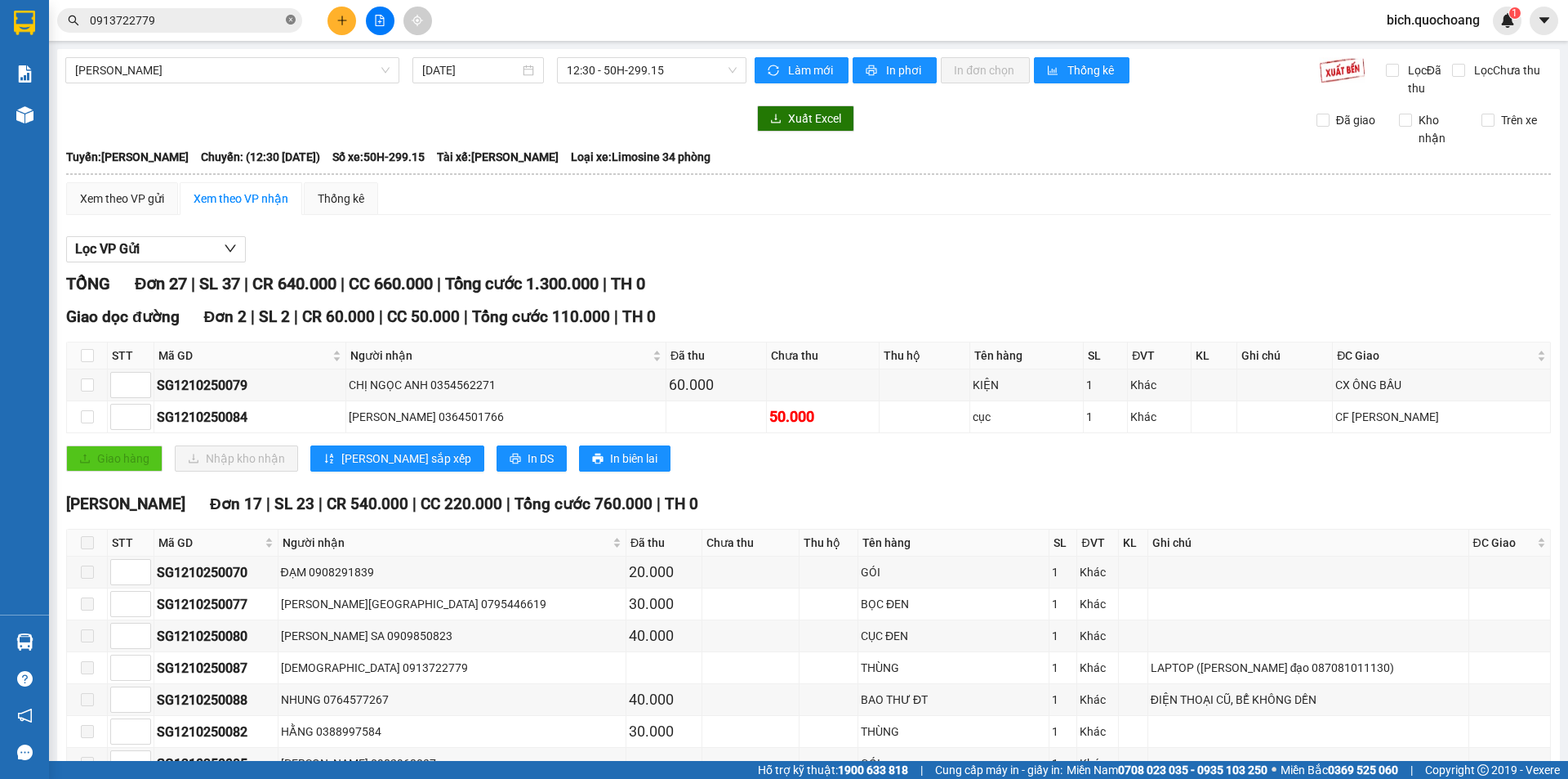
click at [291, 21] on icon "close-circle" at bounding box center [290, 19] width 10 height 10
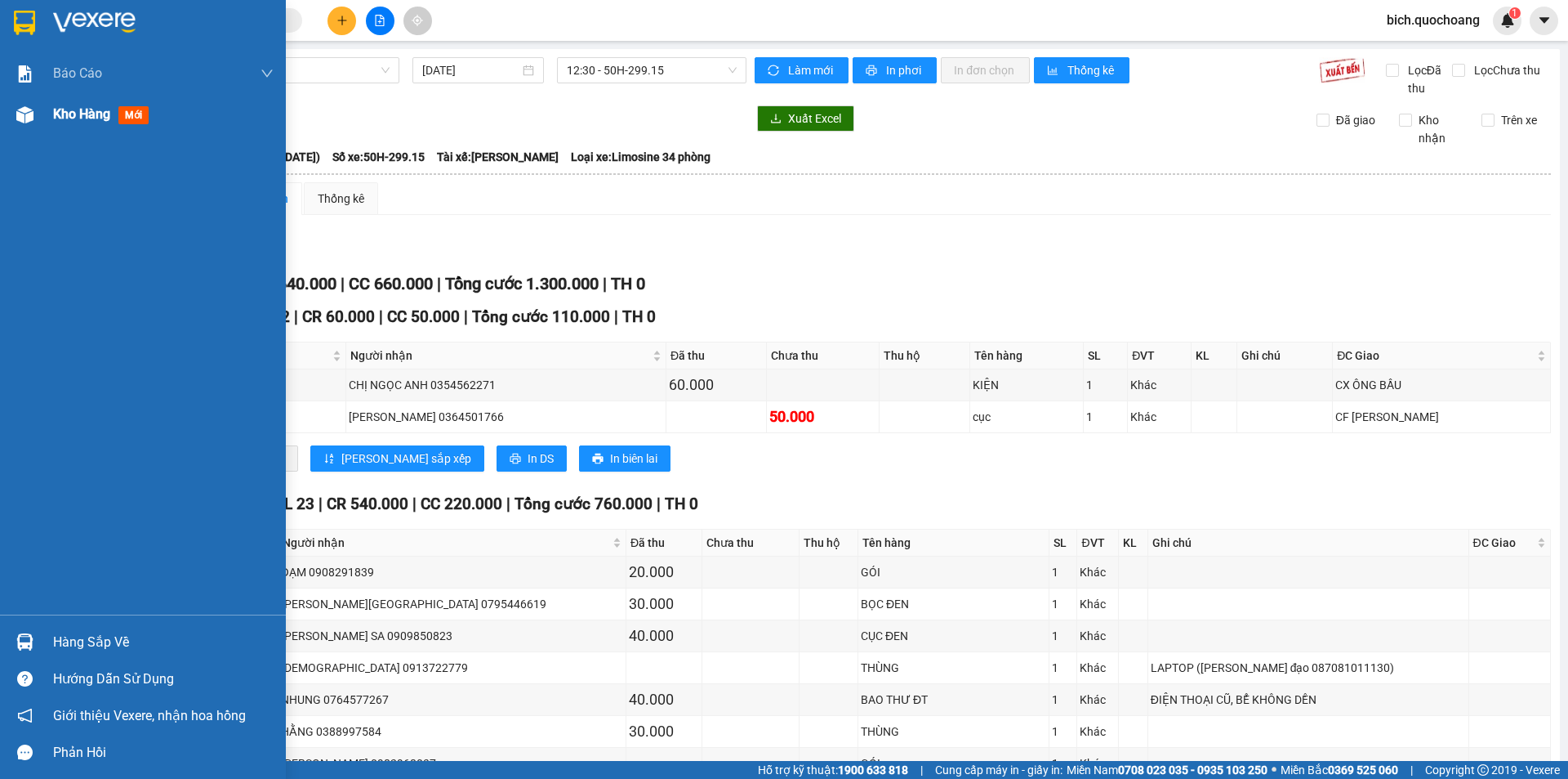
click at [109, 132] on div "Kho hàng mới" at bounding box center [164, 114] width 221 height 41
